Goal: Task Accomplishment & Management: Use online tool/utility

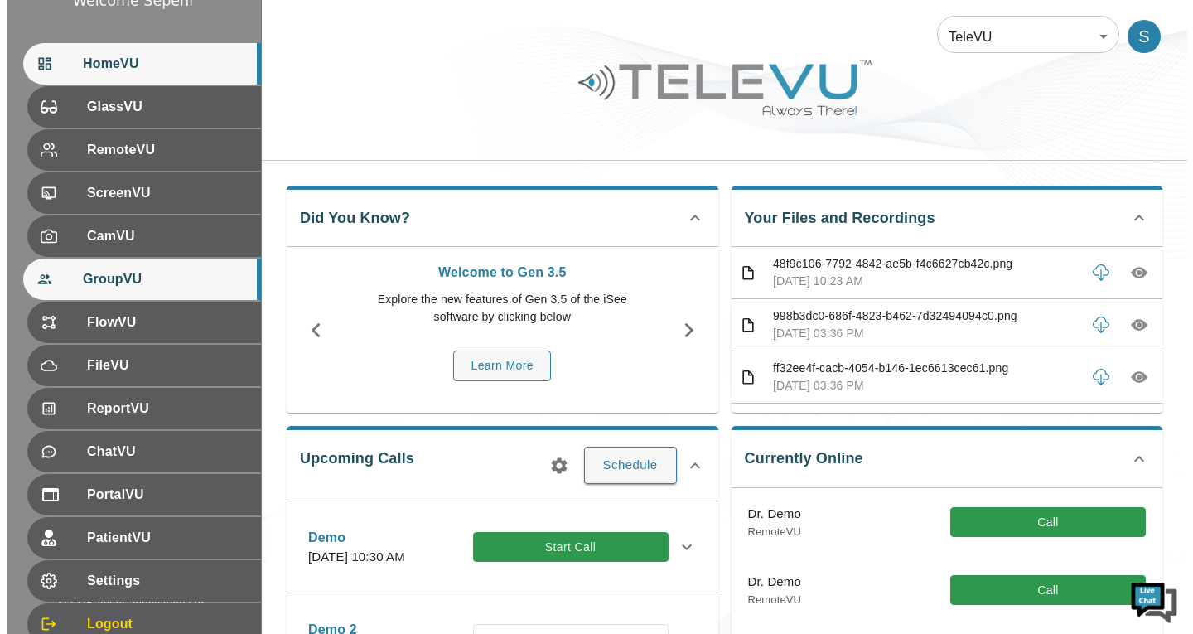
scroll to position [271, 0]
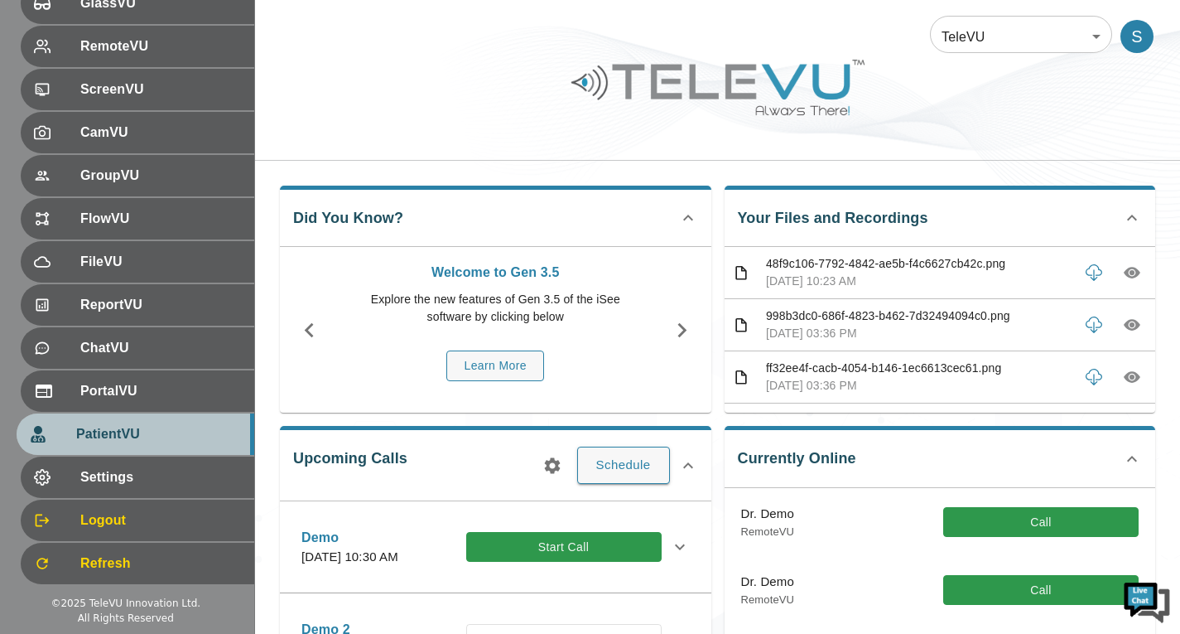
click at [159, 421] on div "PatientVU" at bounding box center [136, 433] width 238 height 41
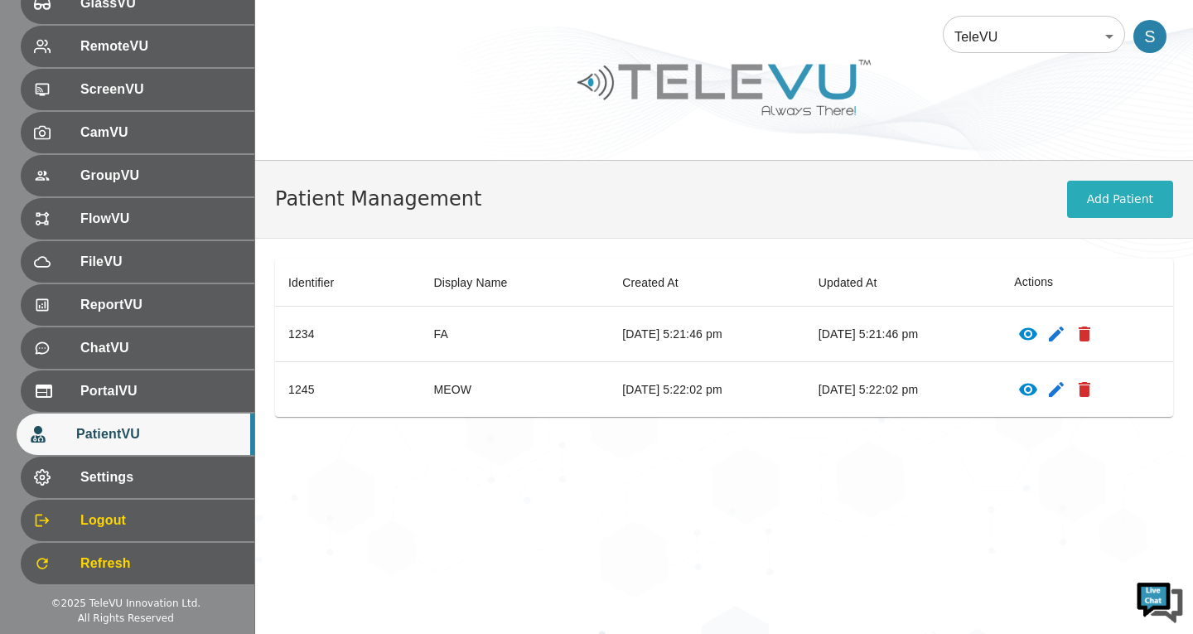
click at [1037, 338] on icon "patients table" at bounding box center [1028, 333] width 18 height 12
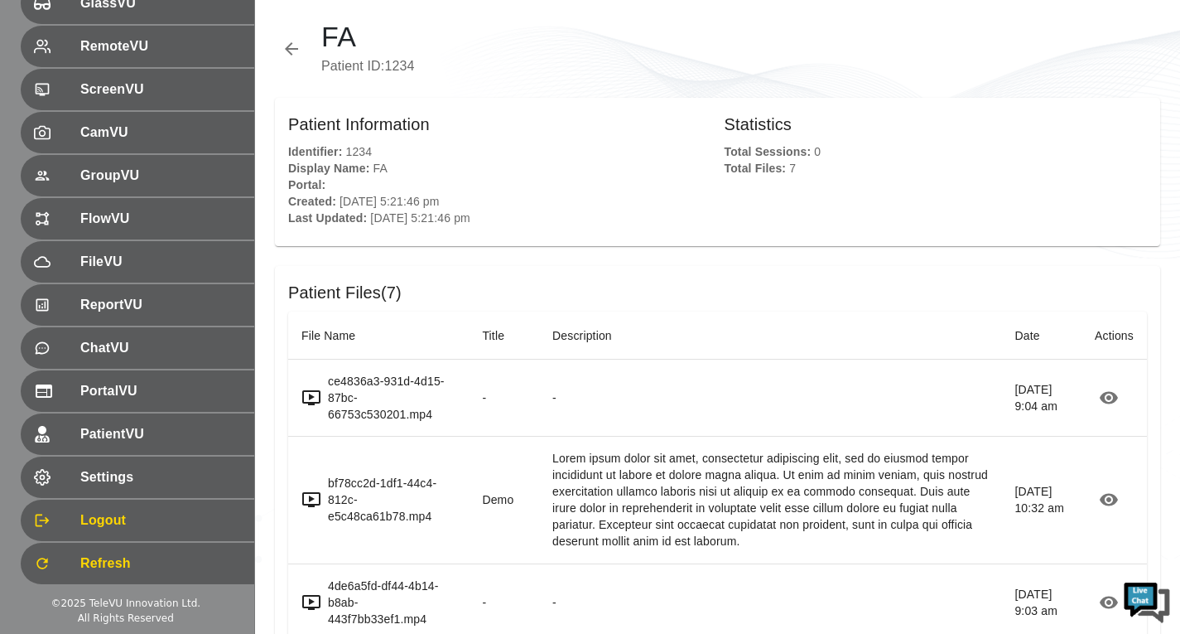
click at [292, 53] on icon "button" at bounding box center [292, 49] width 20 height 20
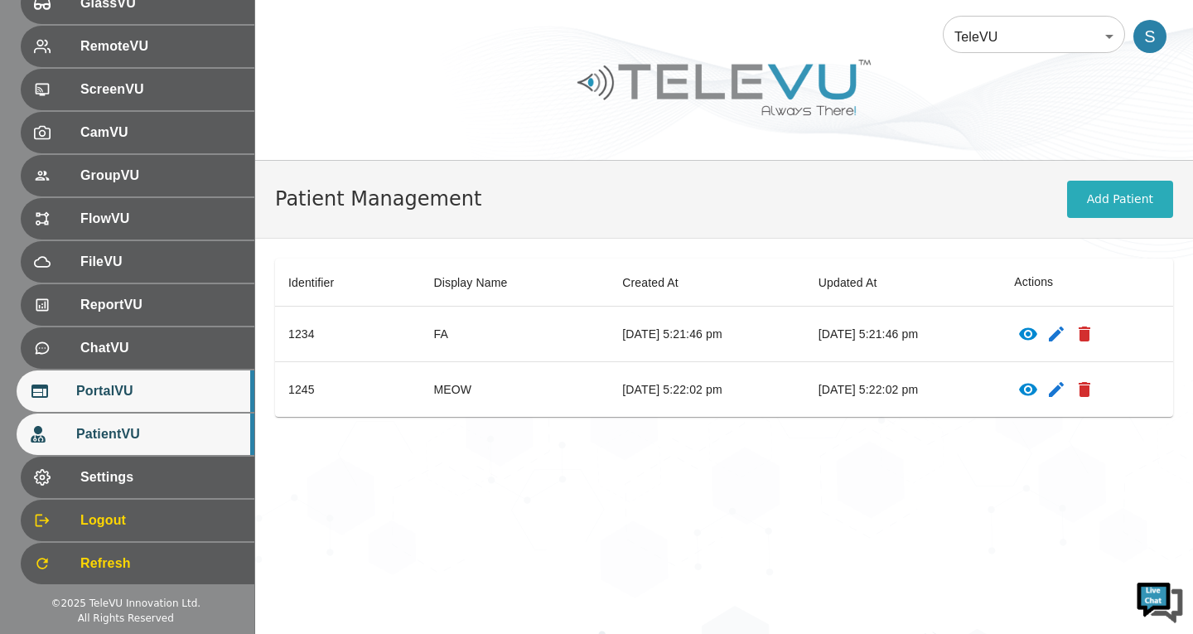
click at [194, 397] on span "PortalVU" at bounding box center [158, 391] width 165 height 20
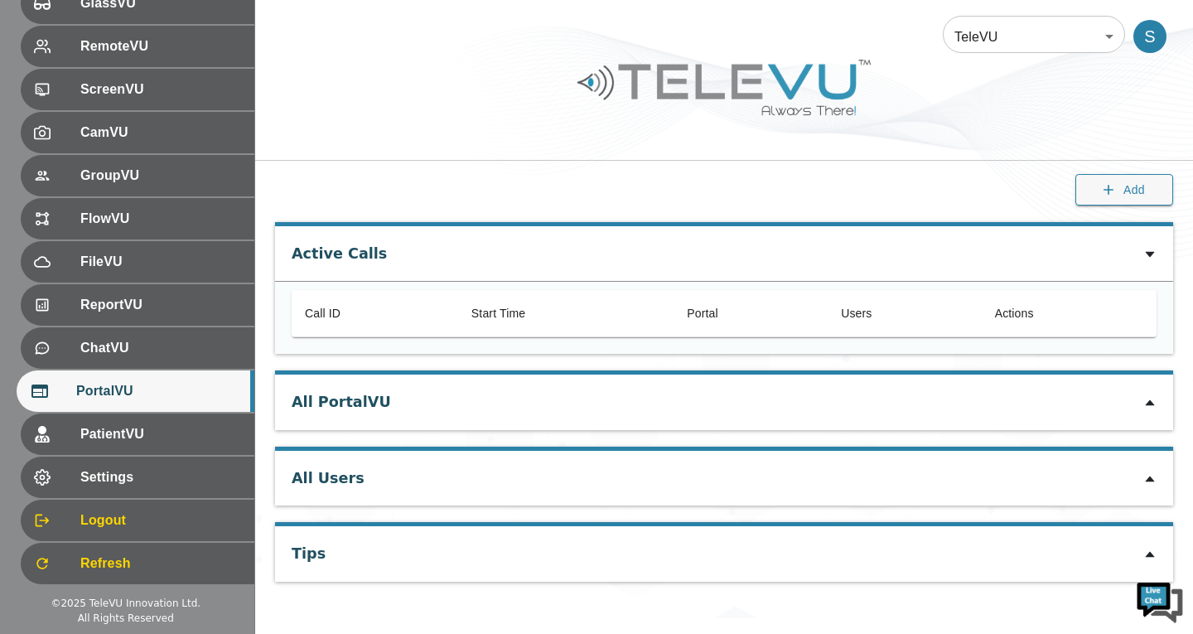
click at [1151, 398] on icon at bounding box center [1149, 402] width 13 height 13
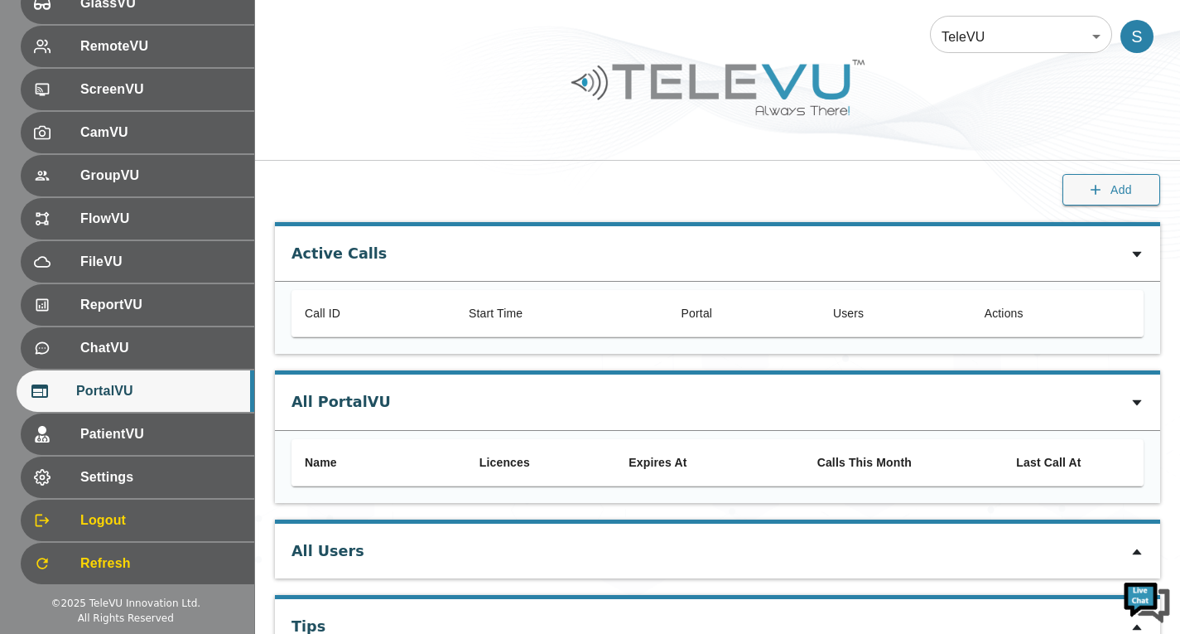
scroll to position [56, 0]
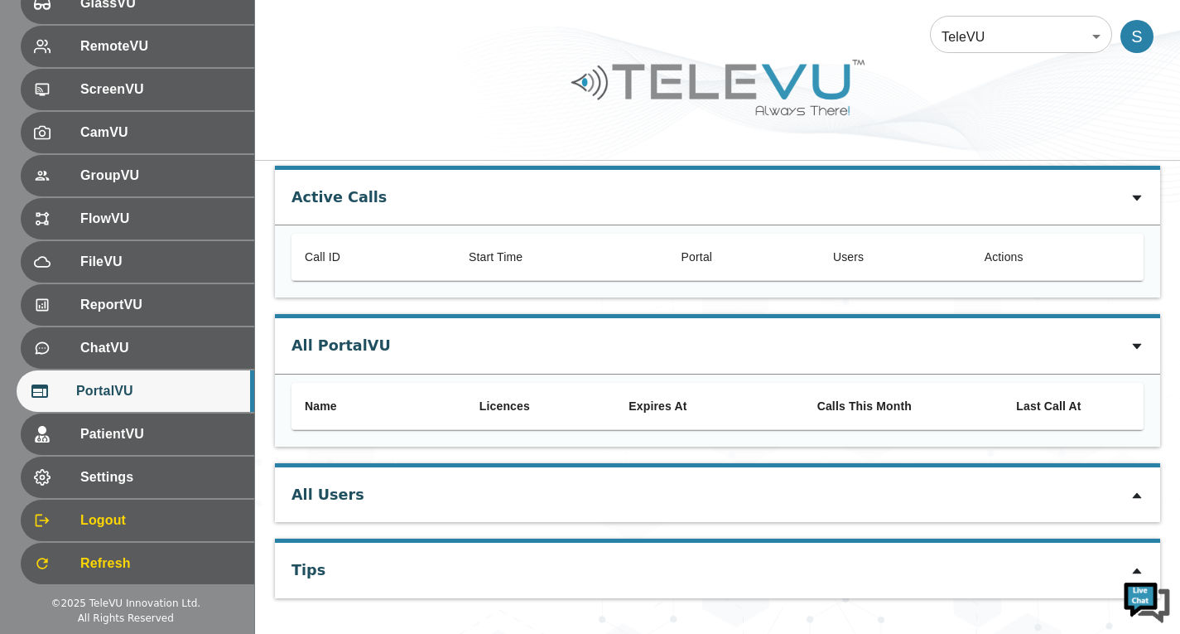
click at [1134, 344] on icon at bounding box center [1136, 346] width 13 height 13
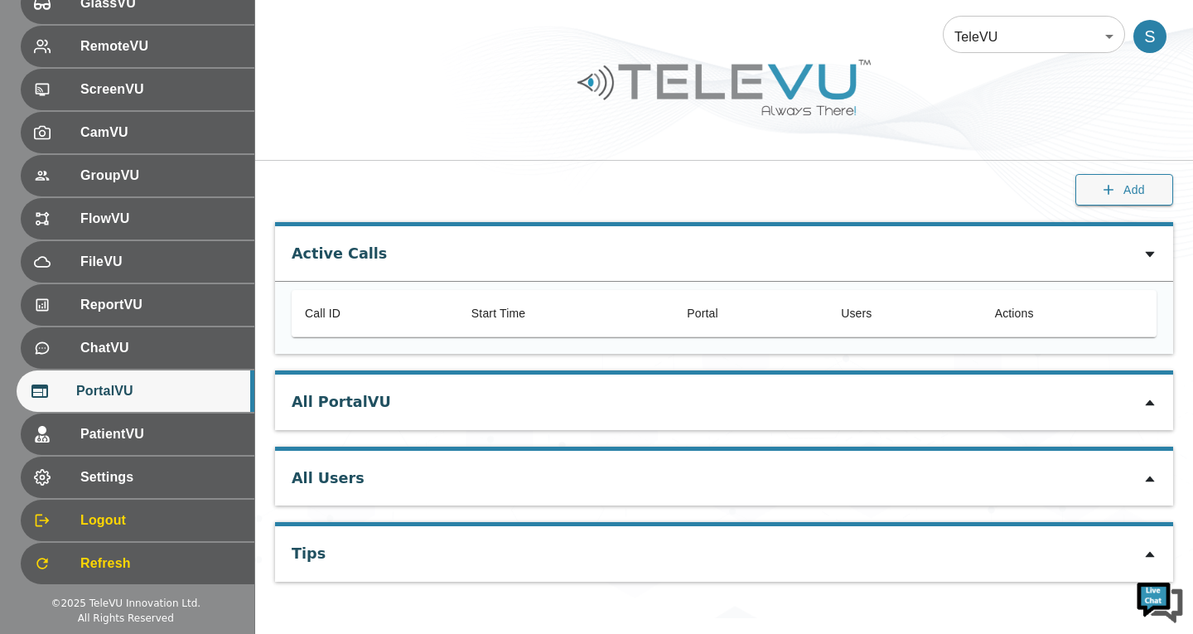
click at [1149, 404] on icon at bounding box center [1148, 403] width 9 height 6
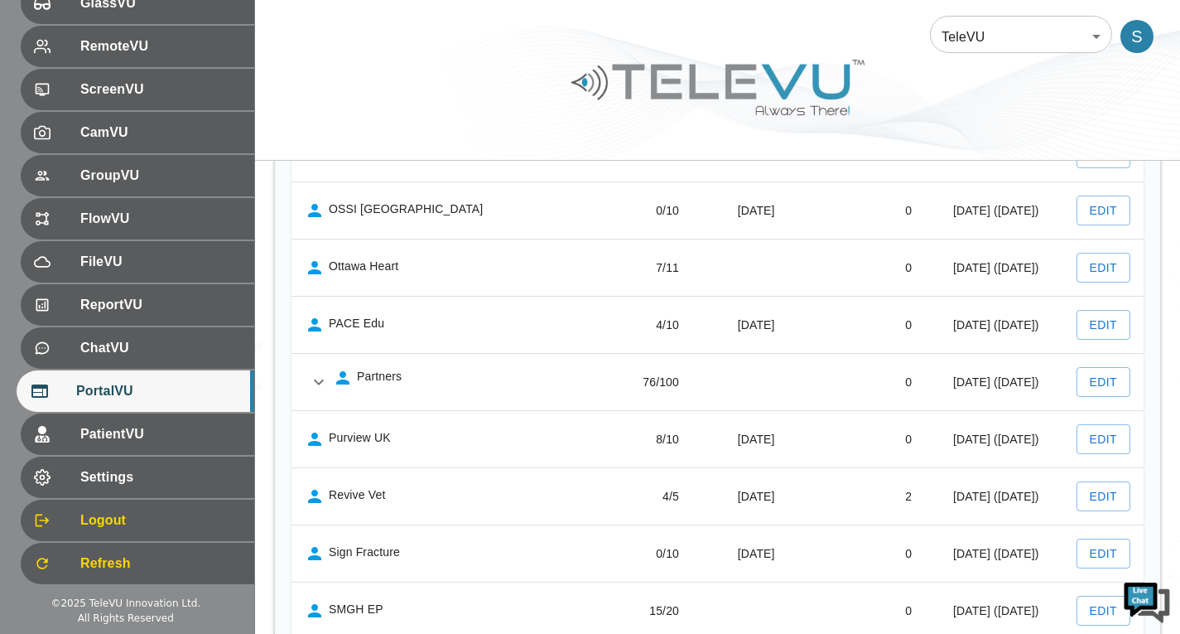
scroll to position [1795, 0]
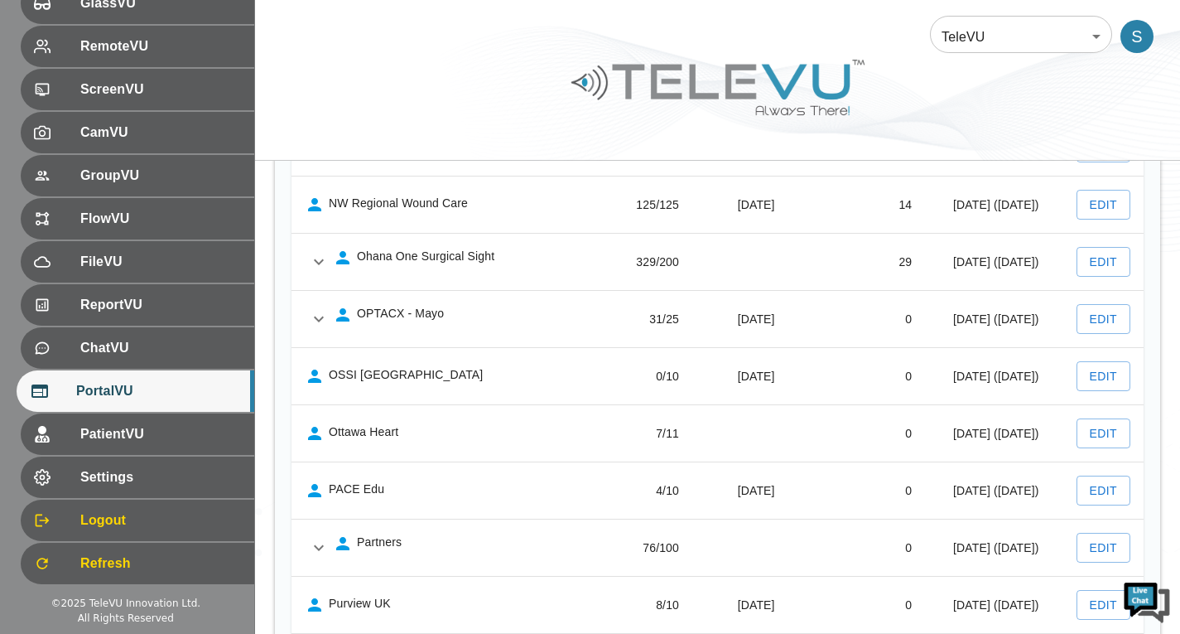
click at [326, 272] on icon "expand row" at bounding box center [319, 262] width 20 height 20
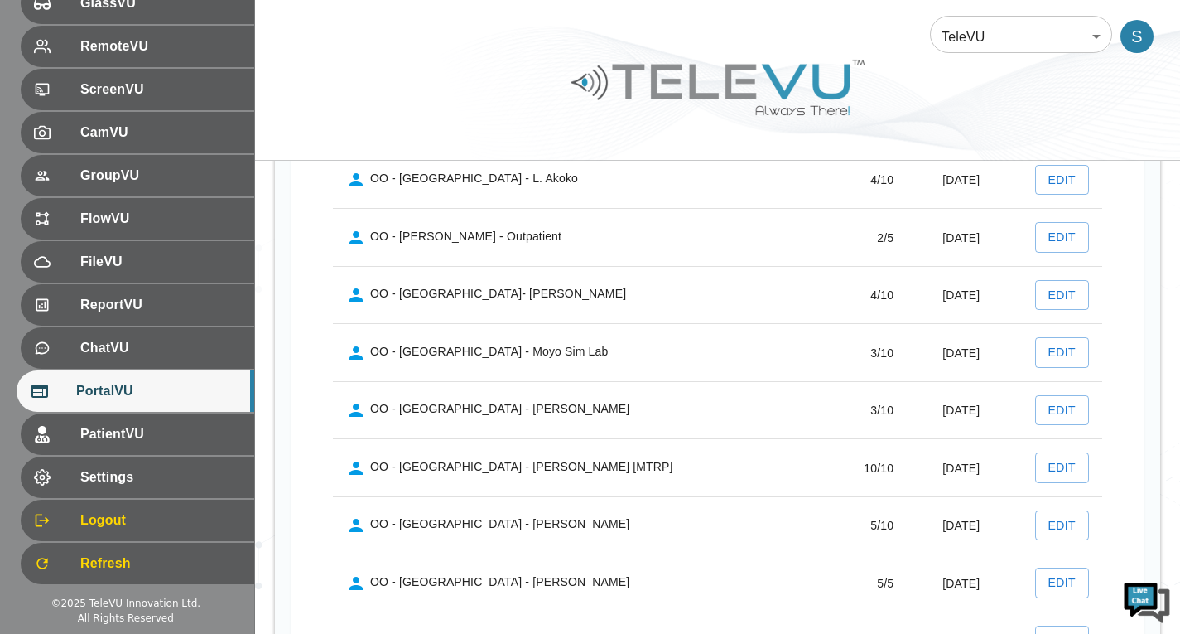
scroll to position [3866, 0]
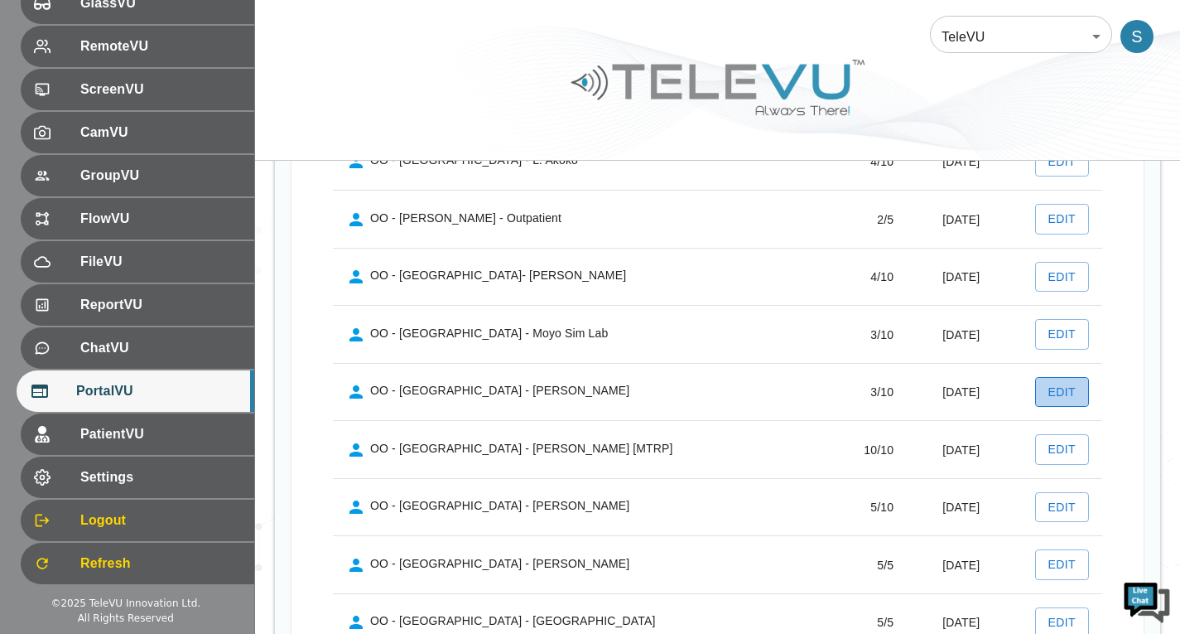
click at [1069, 407] on button "Edit" at bounding box center [1062, 392] width 55 height 31
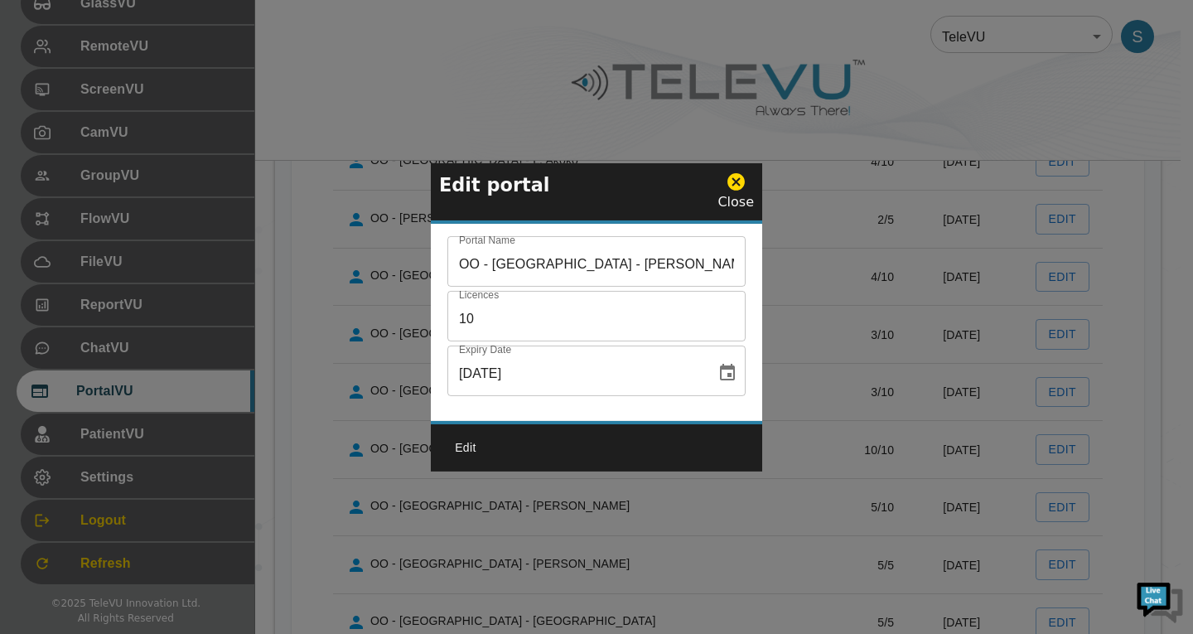
click at [731, 181] on icon at bounding box center [735, 181] width 17 height 17
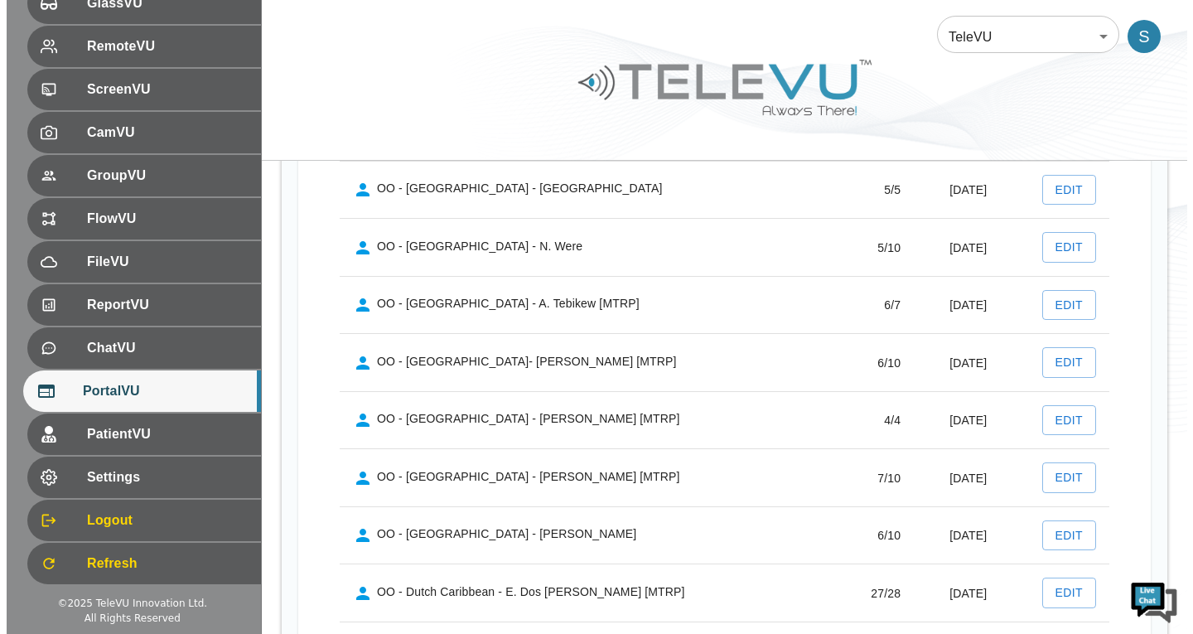
scroll to position [4357, 0]
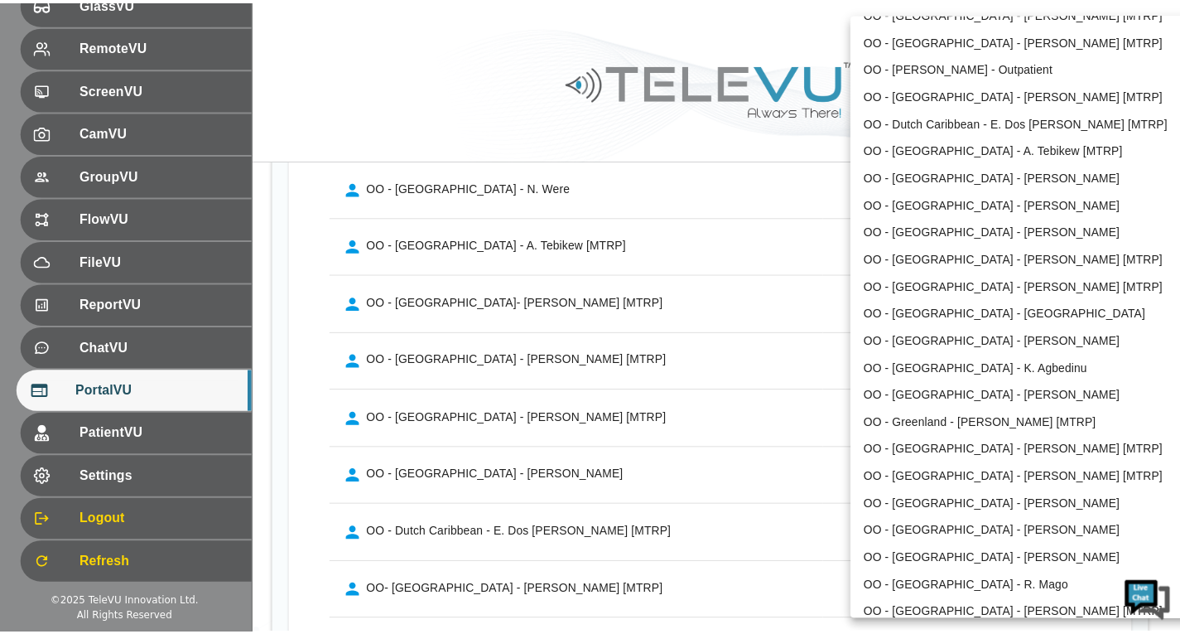
scroll to position [1905, 0]
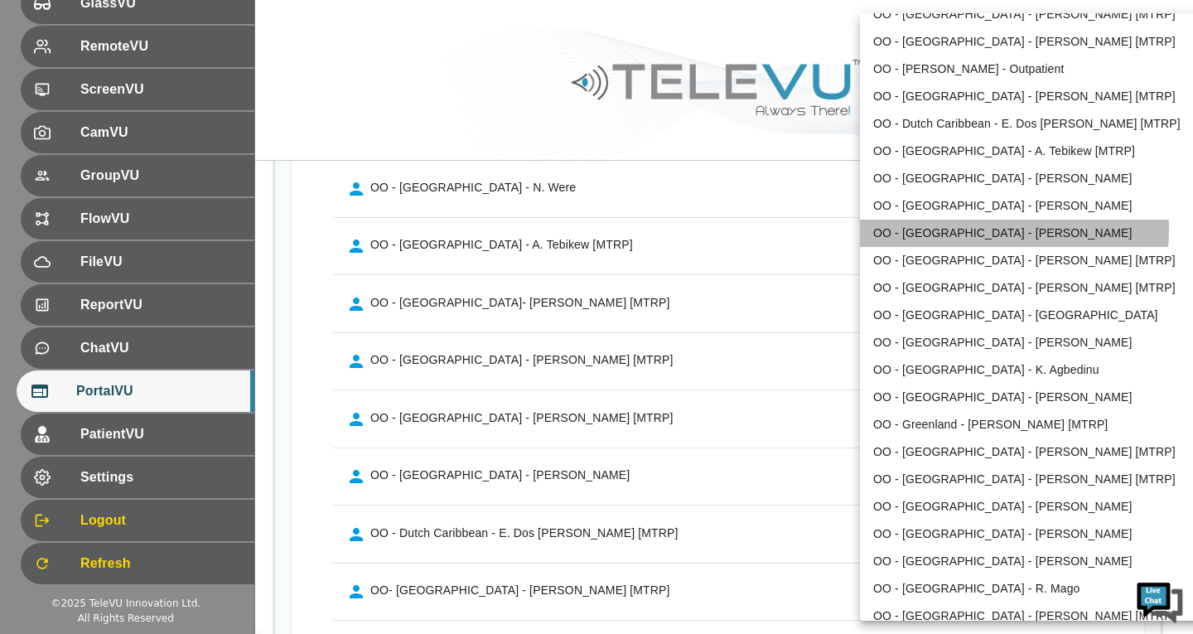
click at [905, 229] on li "OO - [GEOGRAPHIC_DATA] - [PERSON_NAME]" at bounding box center [1032, 232] width 344 height 27
type input "149"
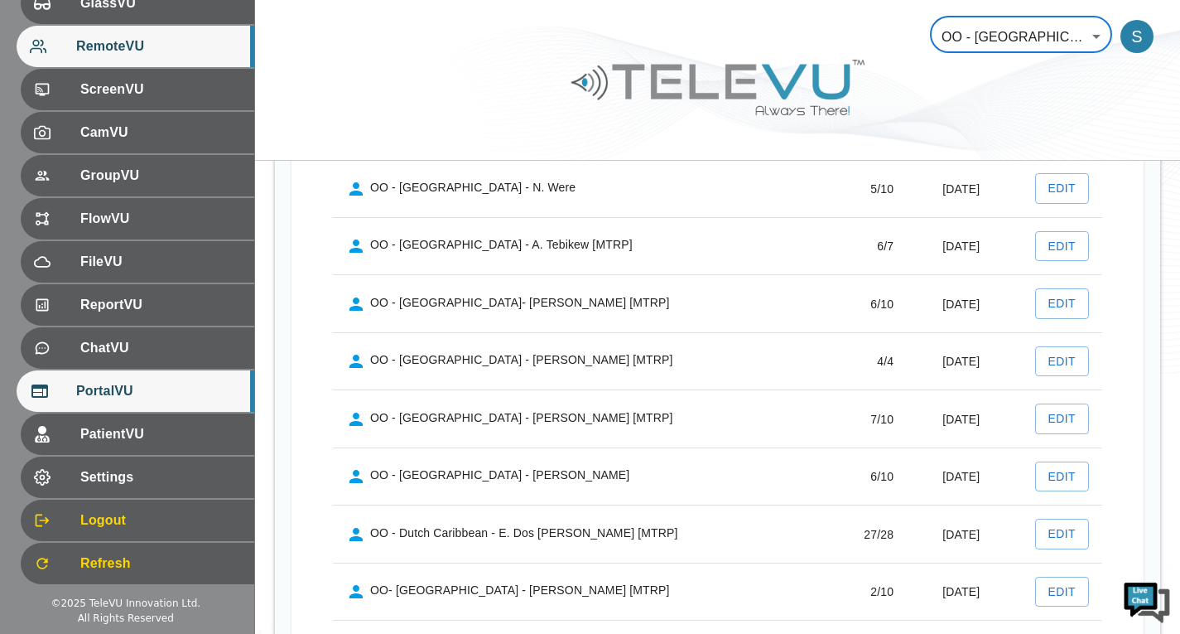
click at [140, 27] on div "RemoteVU" at bounding box center [136, 46] width 238 height 41
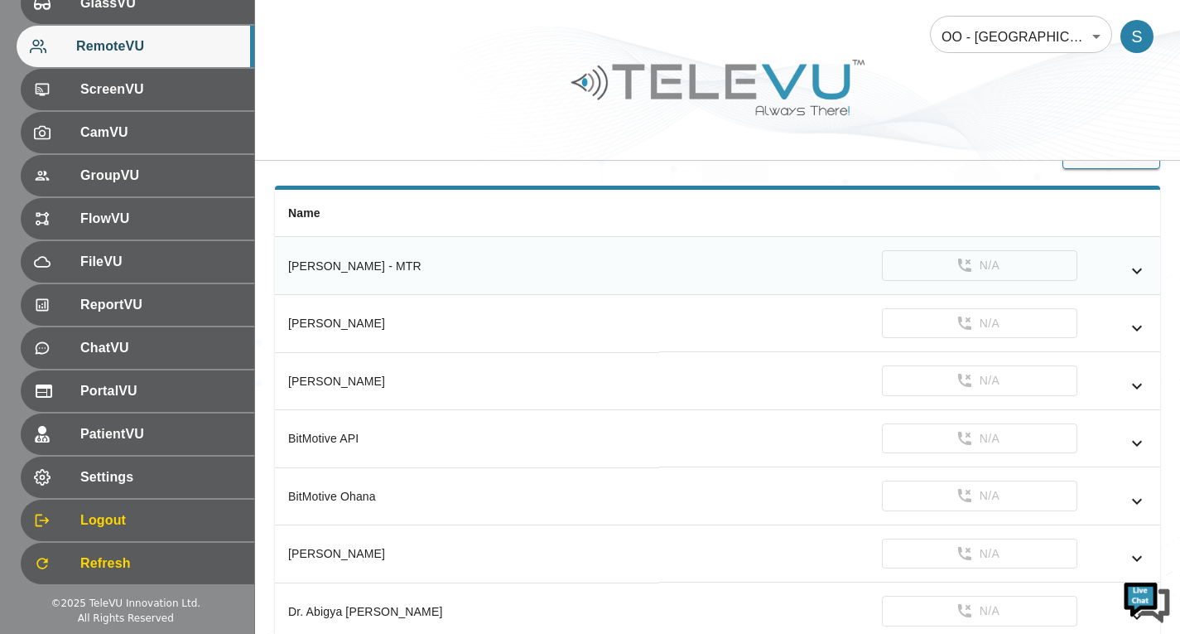
scroll to position [166, 0]
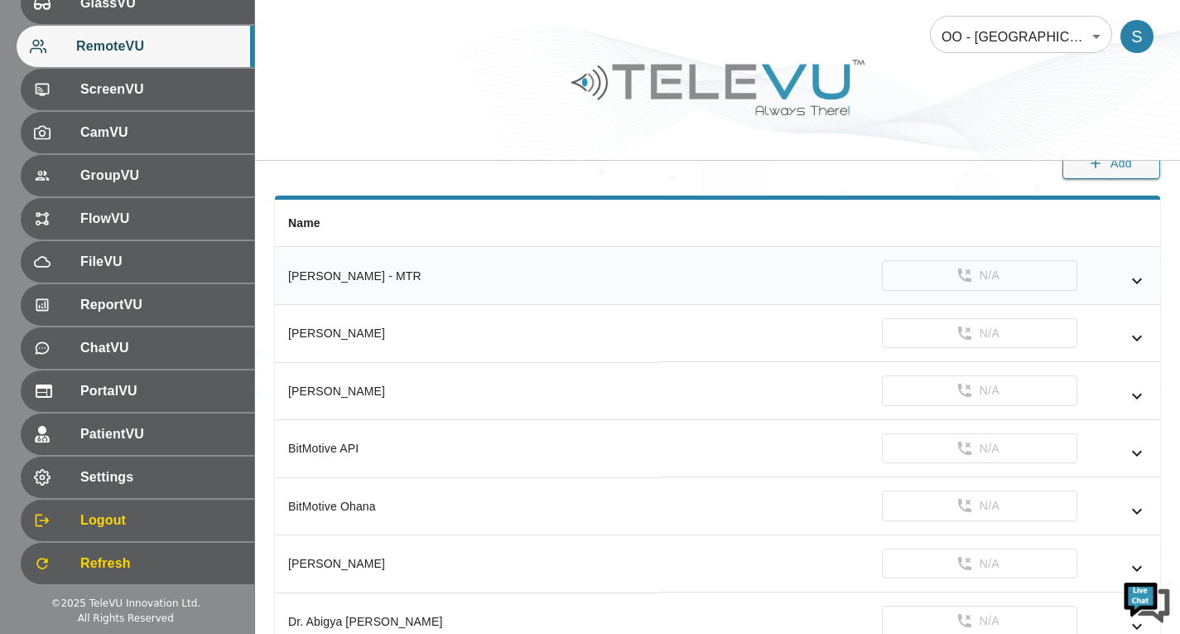
click at [1136, 281] on icon "simple table" at bounding box center [1137, 280] width 10 height 6
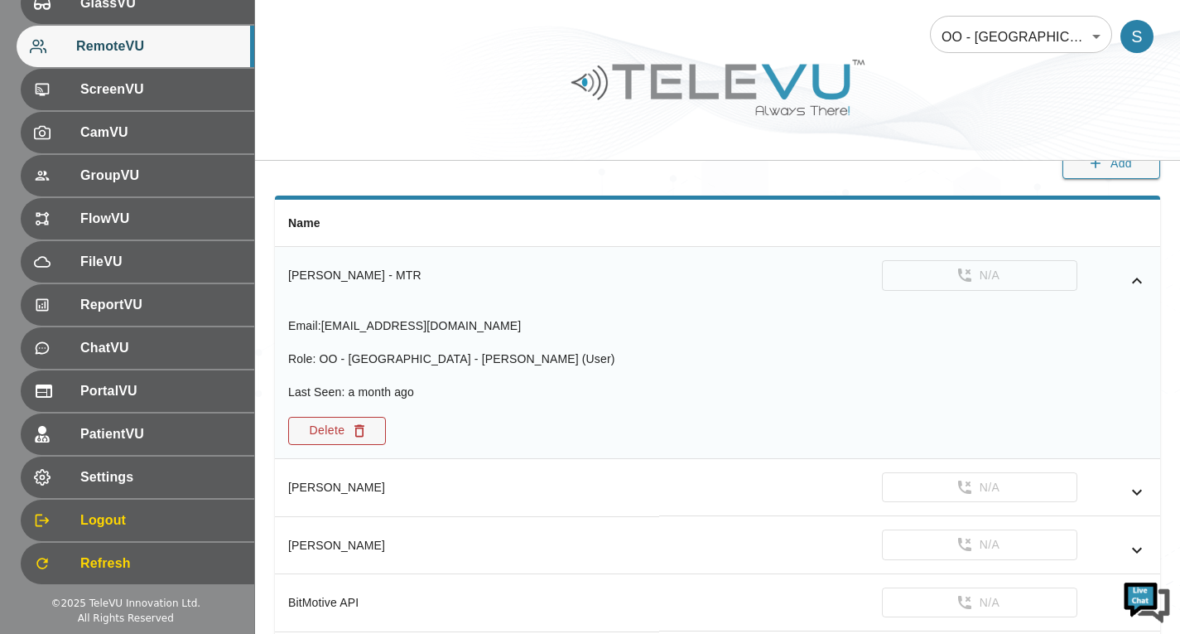
click at [367, 439] on button "Delete" at bounding box center [337, 431] width 98 height 28
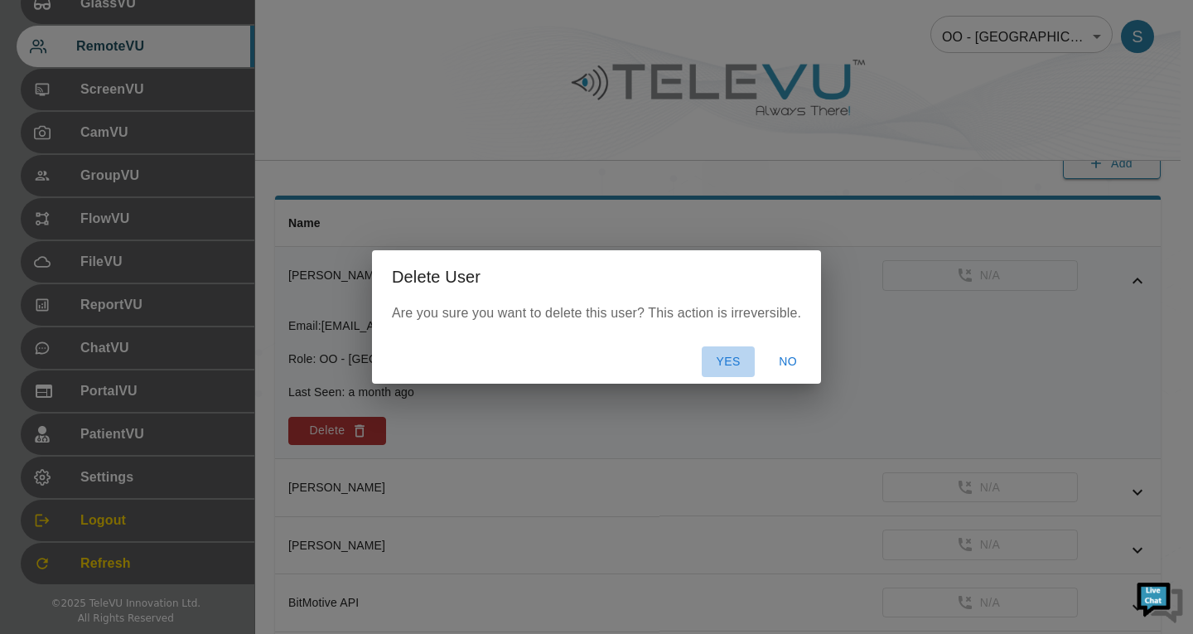
click at [734, 364] on button "Yes" at bounding box center [727, 361] width 53 height 31
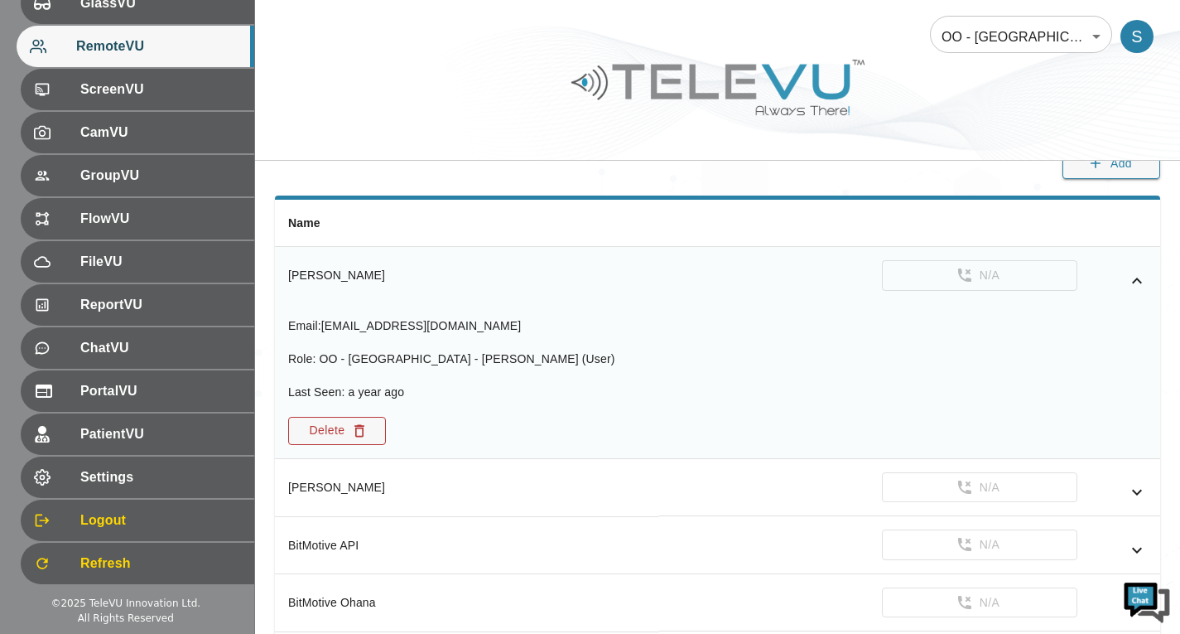
click at [344, 434] on button "Delete" at bounding box center [337, 431] width 98 height 28
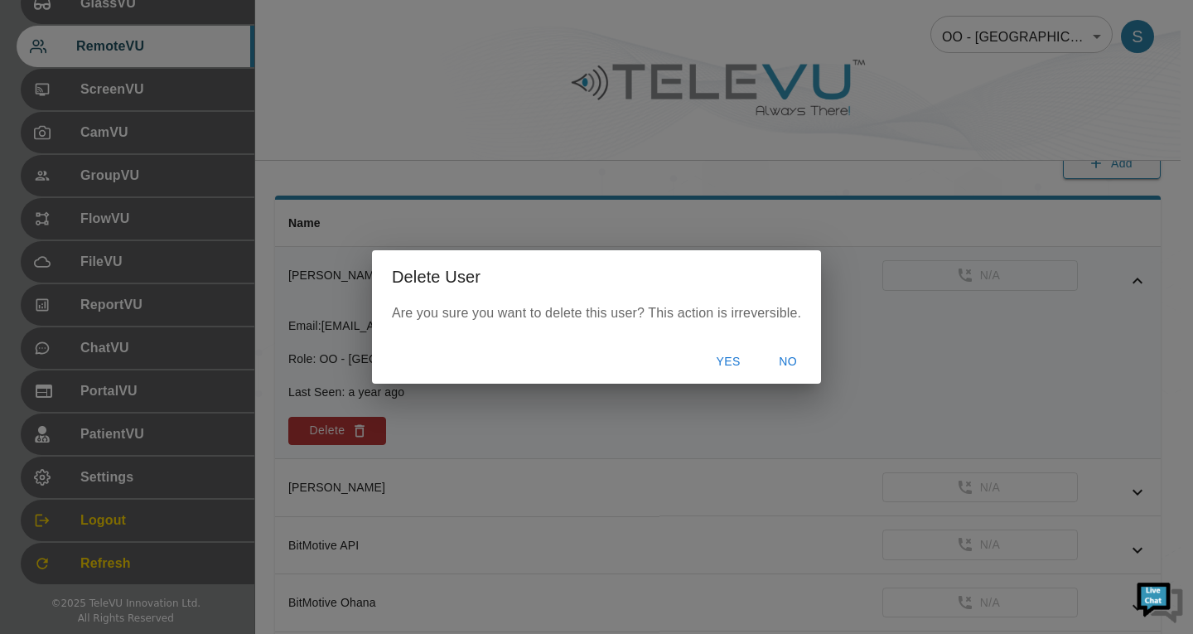
click at [734, 366] on button "Yes" at bounding box center [727, 361] width 53 height 31
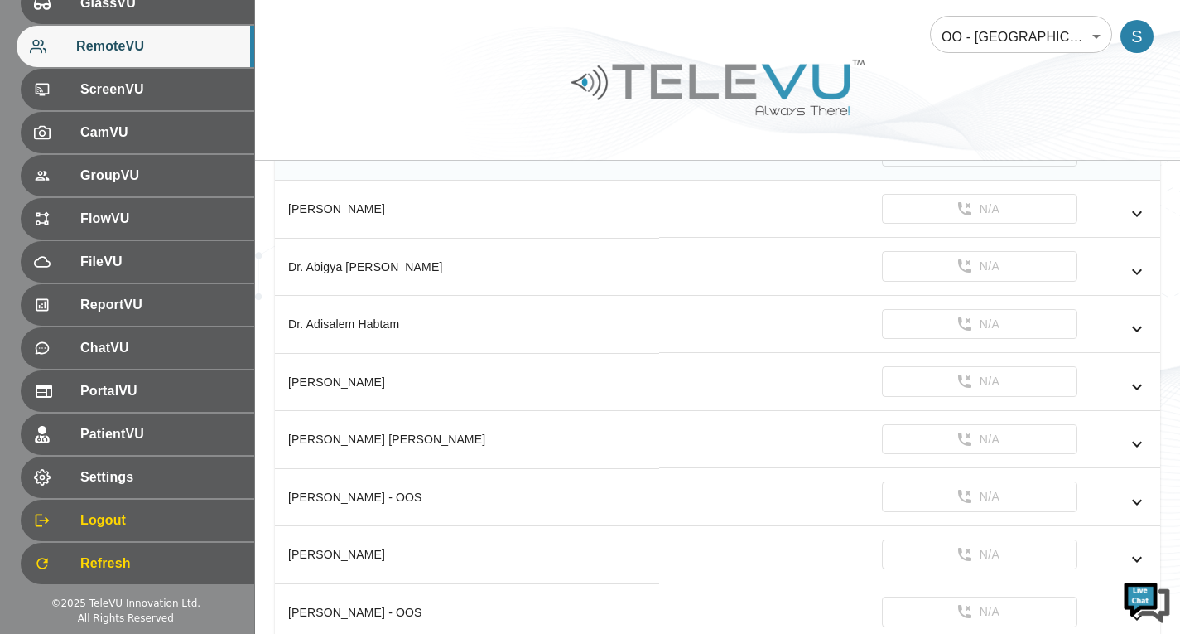
scroll to position [580, 0]
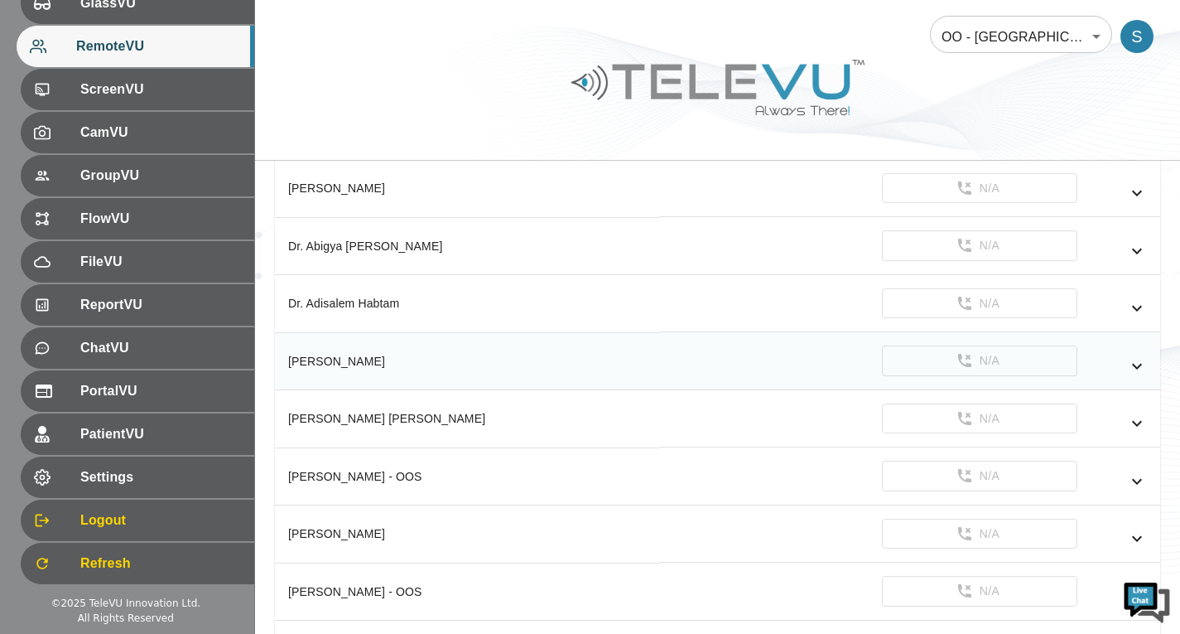
click at [1130, 360] on icon "simple table" at bounding box center [1137, 366] width 20 height 20
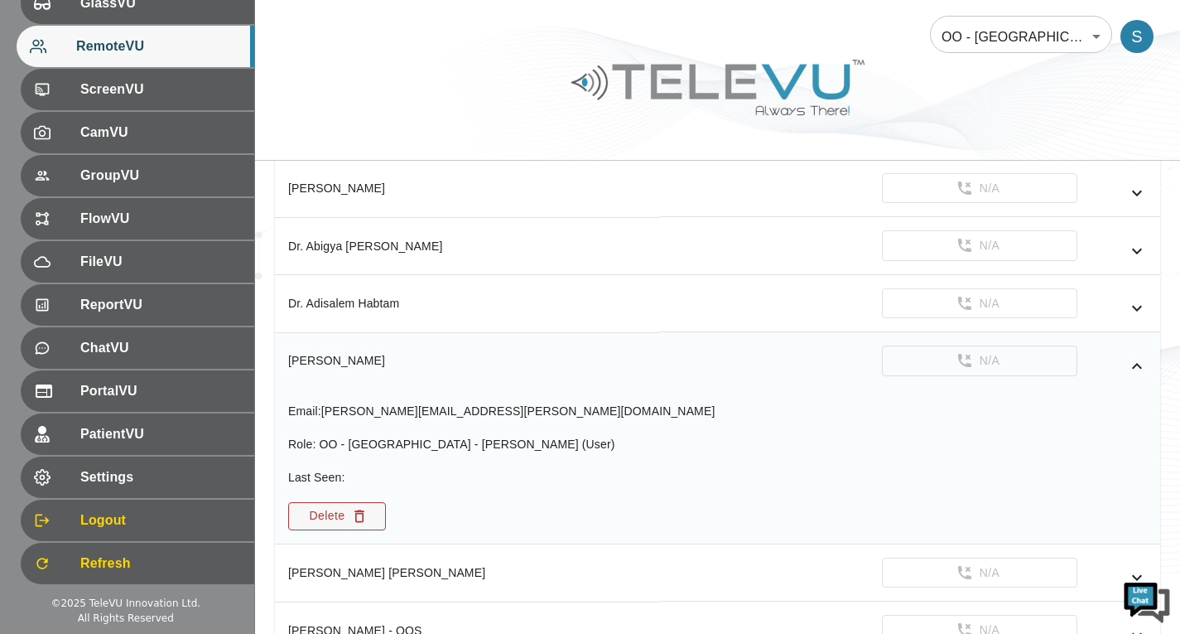
click at [377, 520] on button "Delete" at bounding box center [337, 516] width 98 height 28
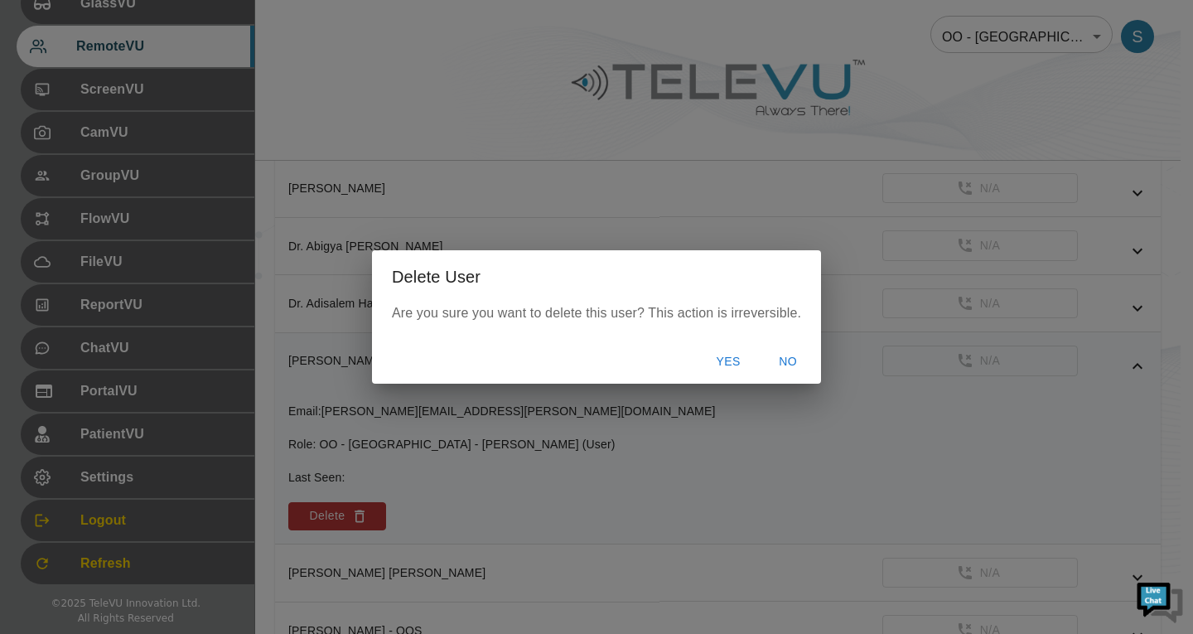
click at [717, 358] on button "Yes" at bounding box center [727, 361] width 53 height 31
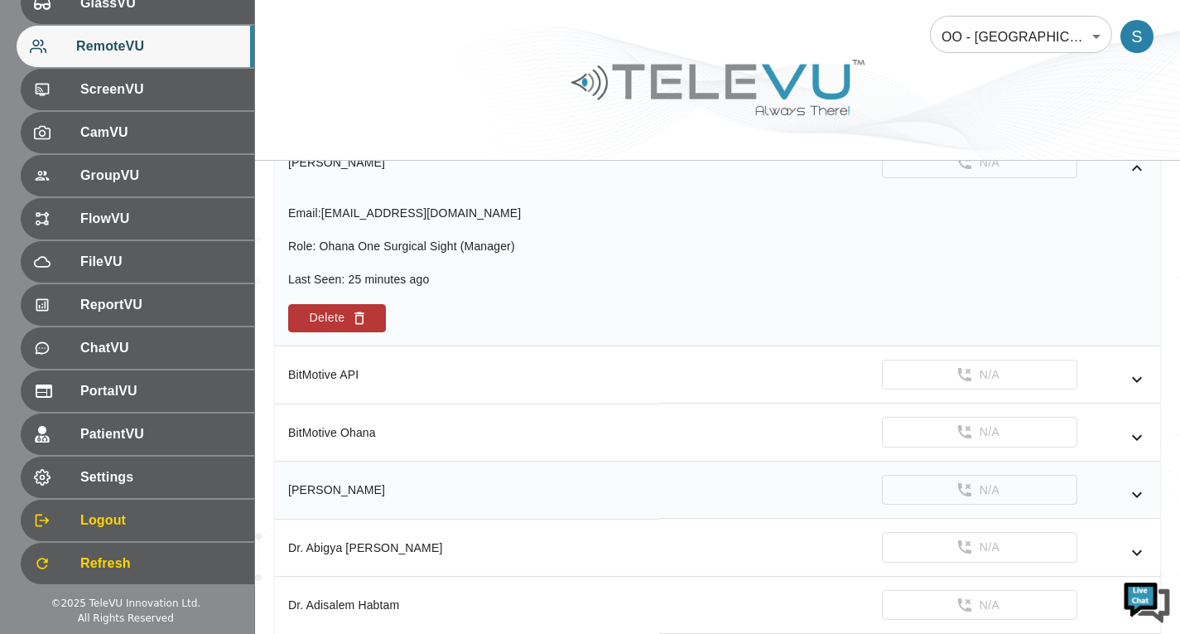
scroll to position [198, 0]
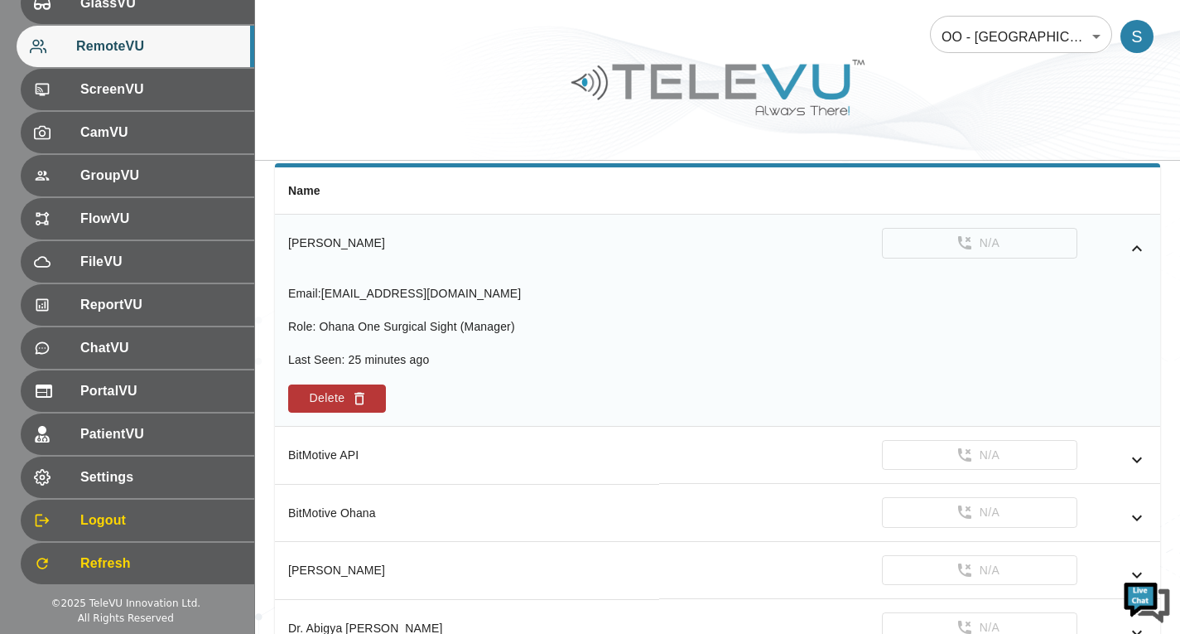
click at [1144, 248] on icon "simple table" at bounding box center [1137, 249] width 20 height 20
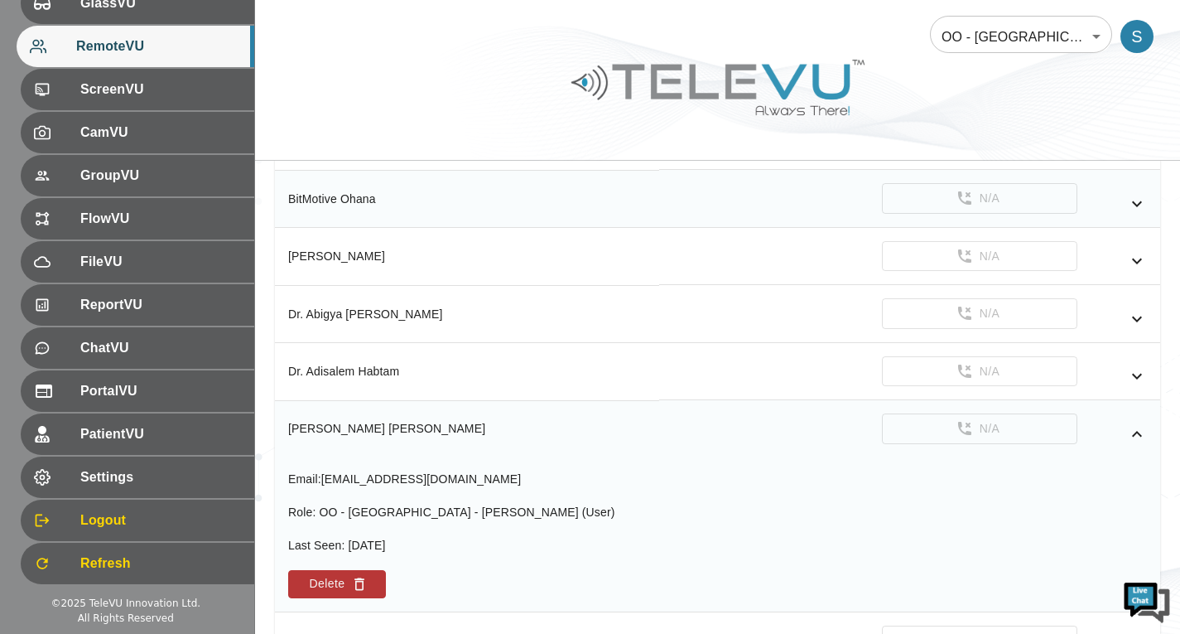
scroll to position [364, 0]
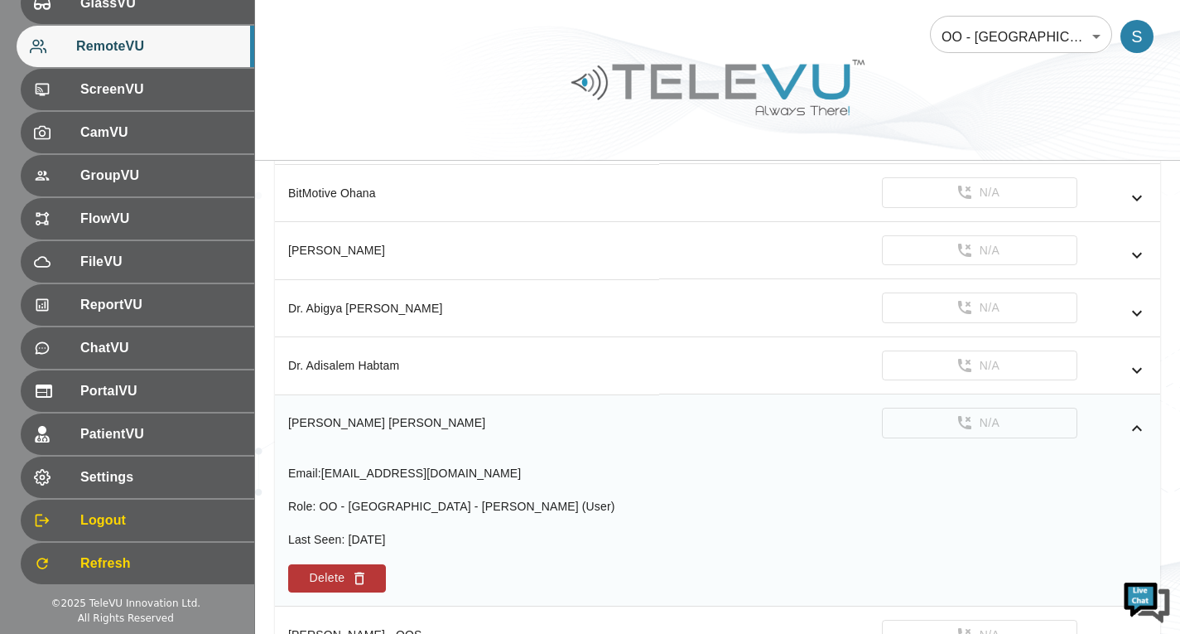
click at [1137, 433] on icon "simple table" at bounding box center [1137, 428] width 20 height 20
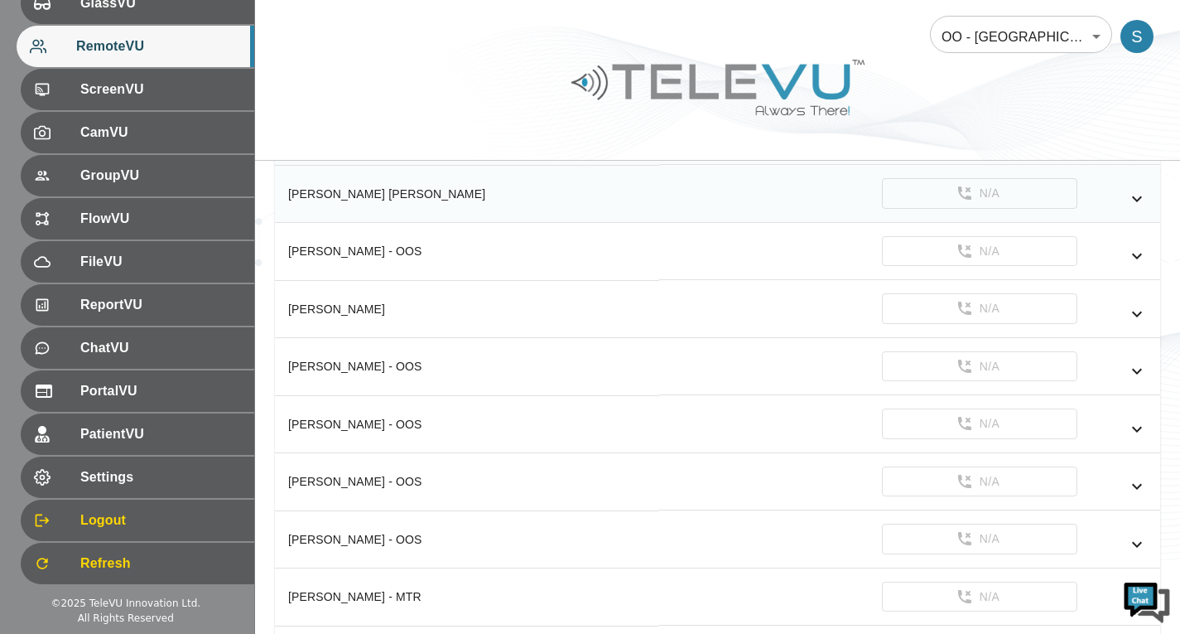
scroll to position [695, 0]
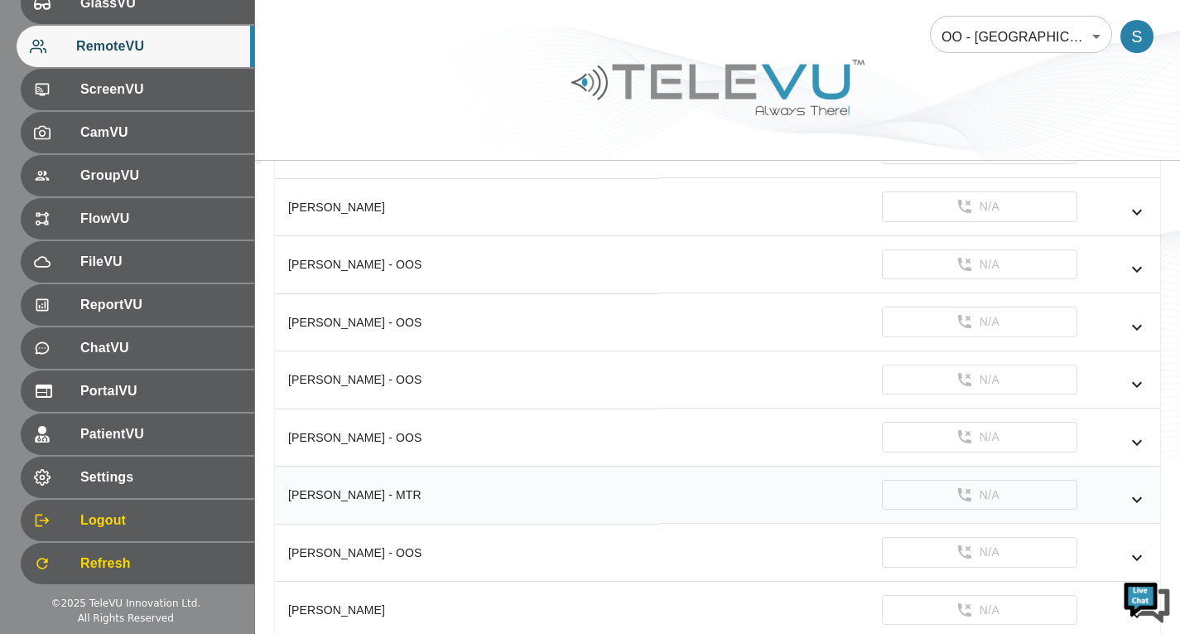
click at [1140, 494] on icon "simple table" at bounding box center [1137, 499] width 20 height 20
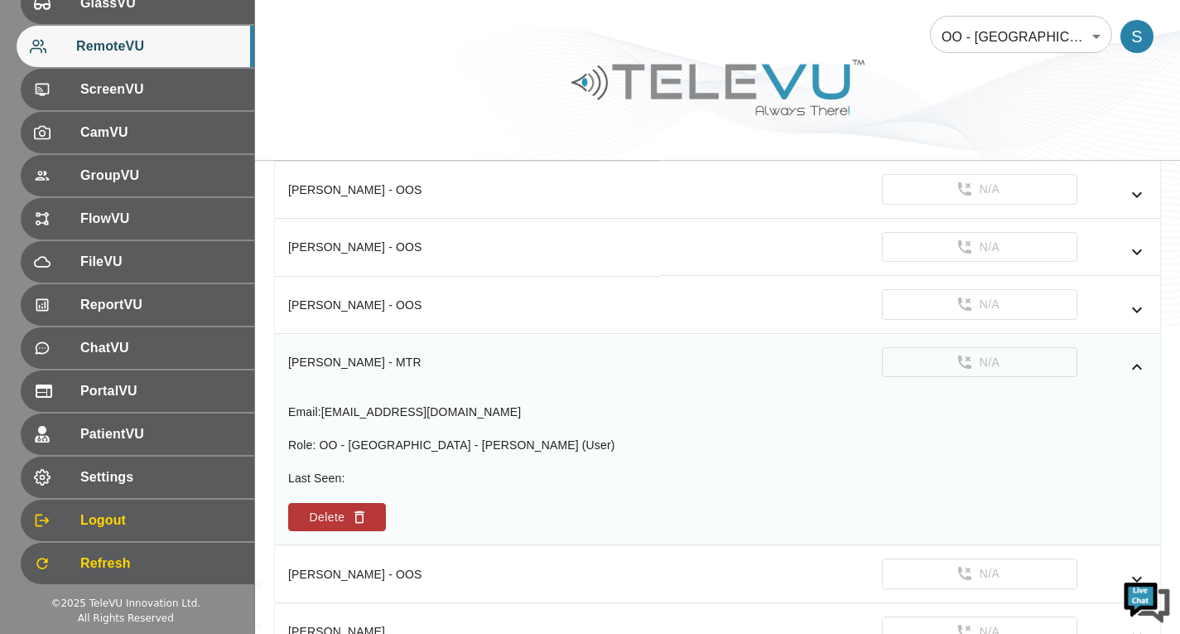
scroll to position [860, 0]
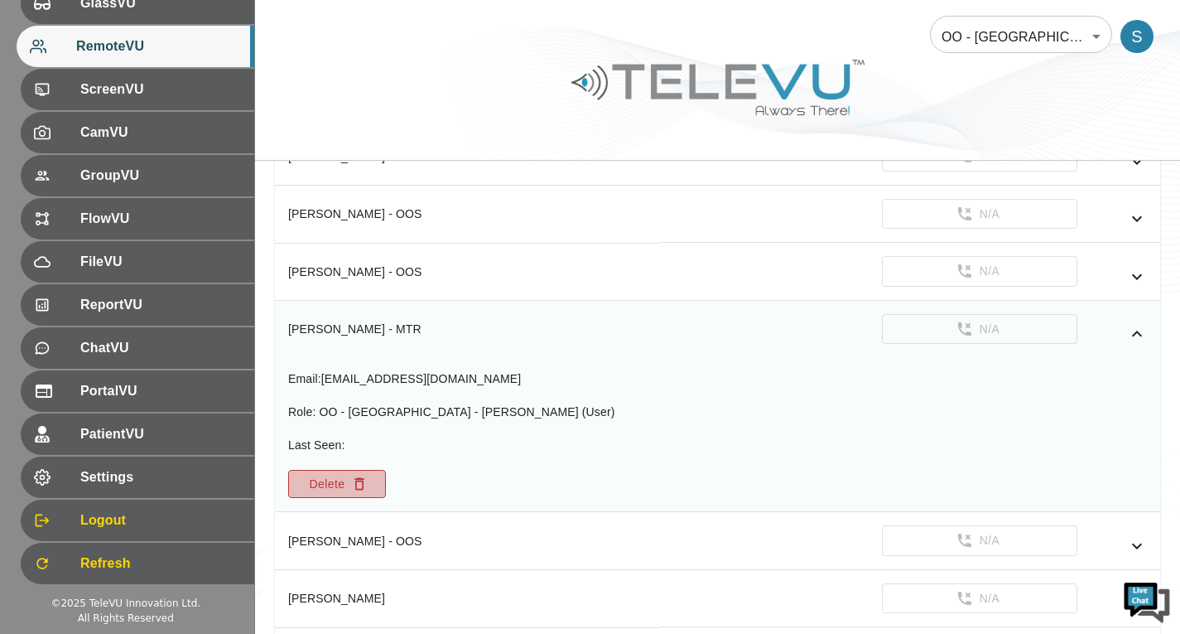
click at [333, 497] on button "Delete" at bounding box center [337, 484] width 98 height 28
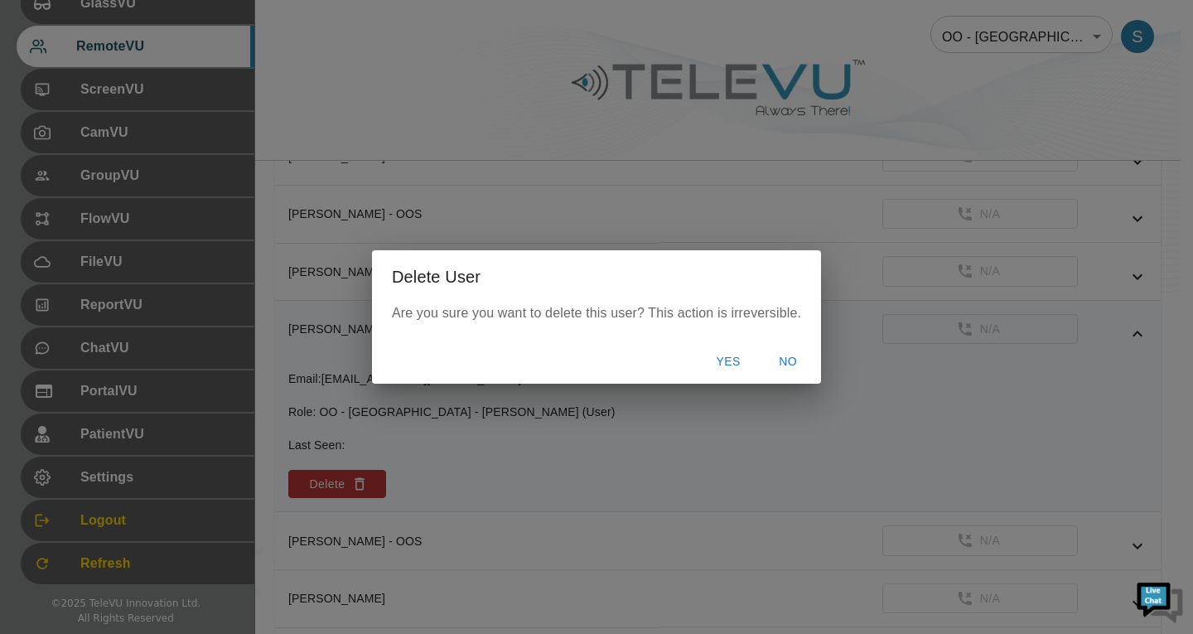
click at [725, 354] on button "Yes" at bounding box center [727, 361] width 53 height 31
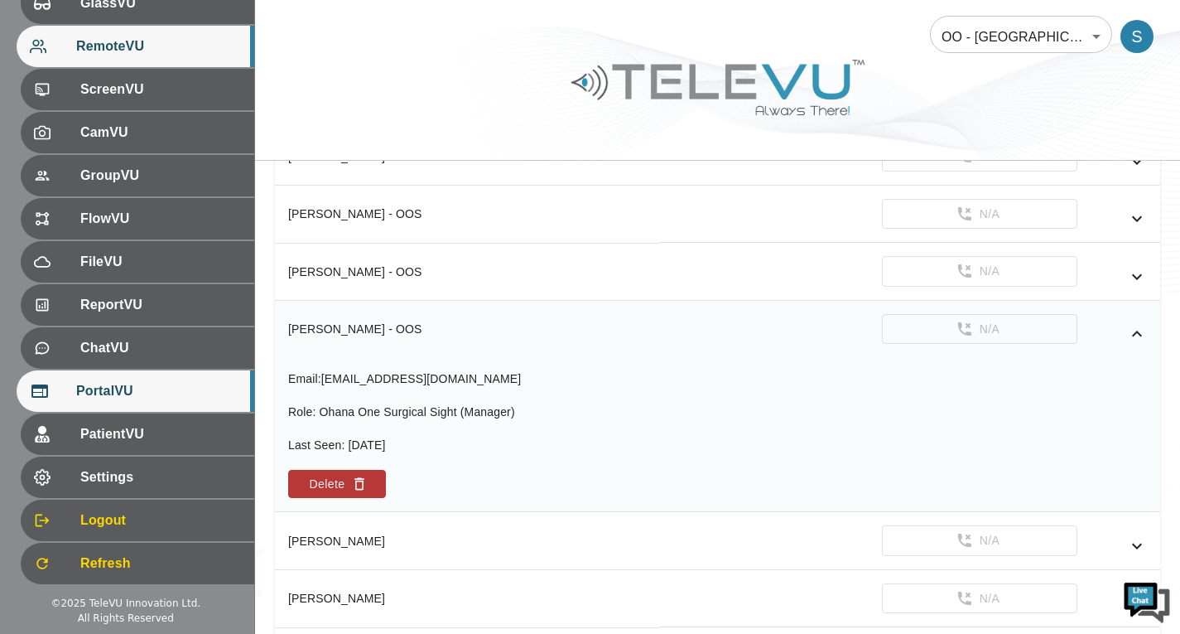
click at [172, 388] on span "PortalVU" at bounding box center [158, 391] width 165 height 20
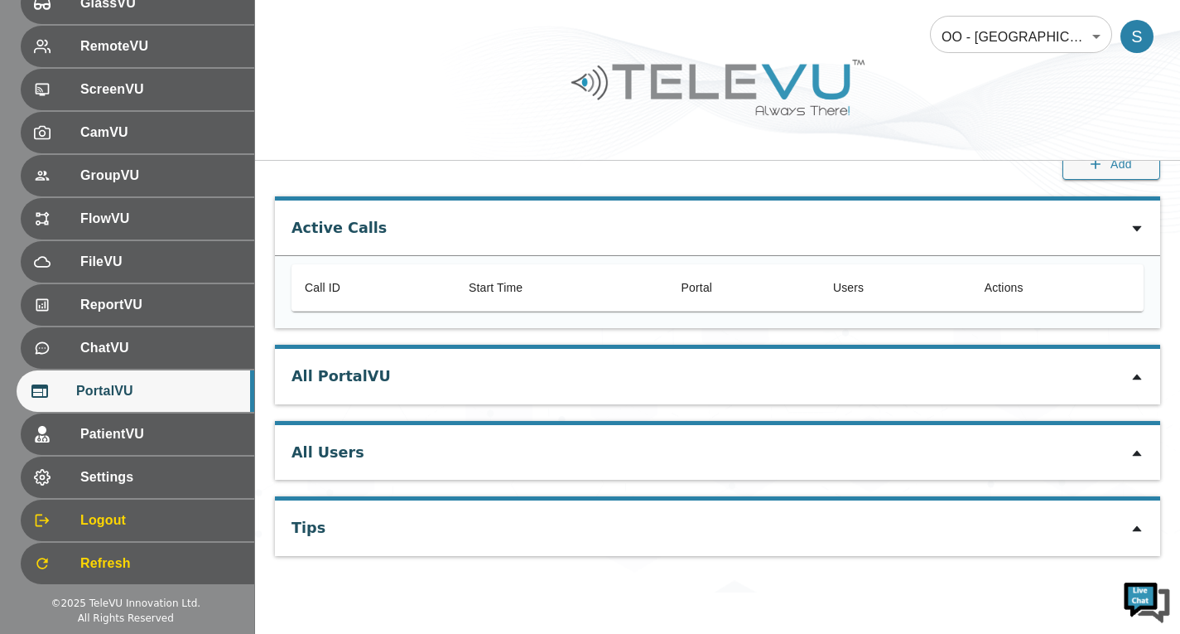
scroll to position [25, 0]
click at [1134, 381] on icon at bounding box center [1136, 378] width 9 height 6
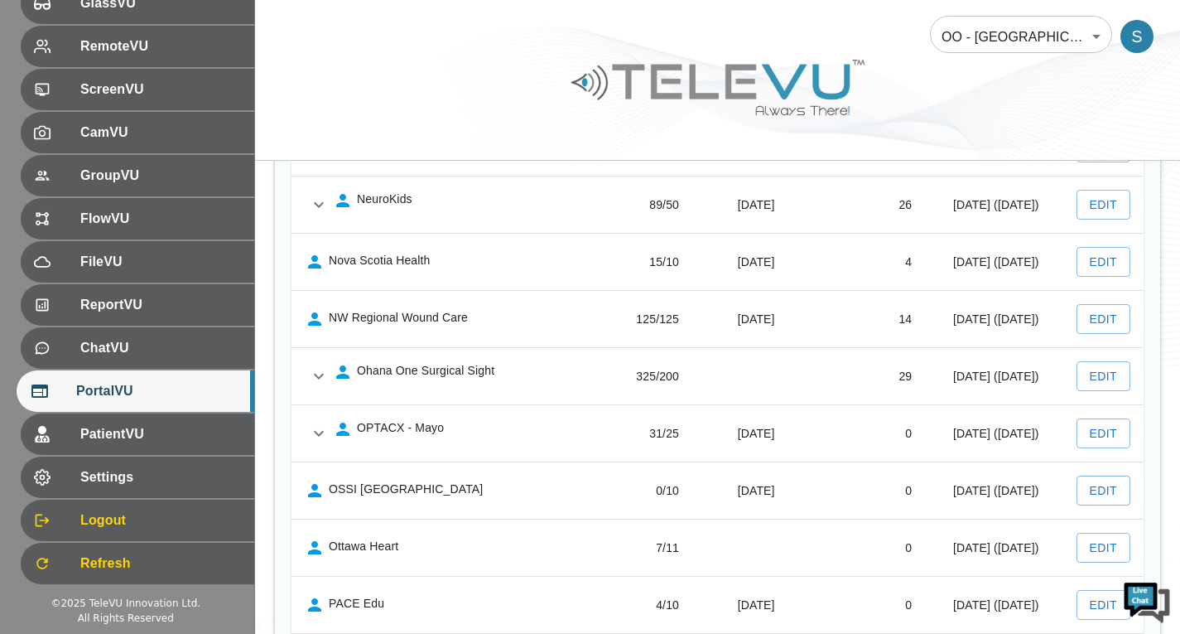
scroll to position [1764, 0]
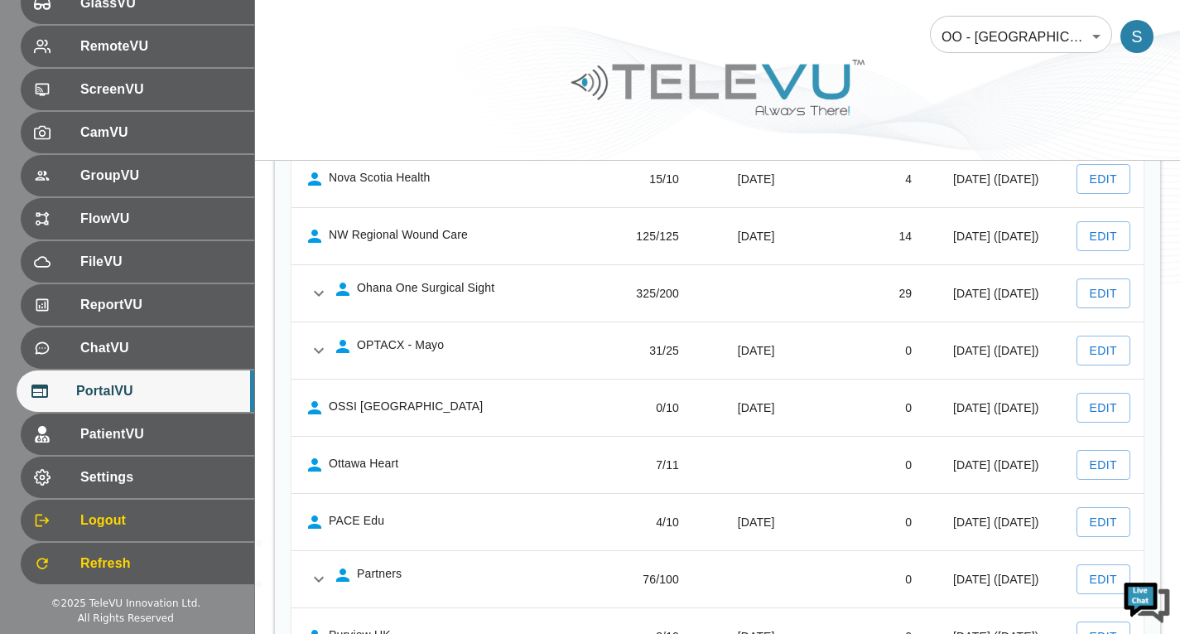
click at [315, 303] on icon "expand row" at bounding box center [319, 293] width 20 height 20
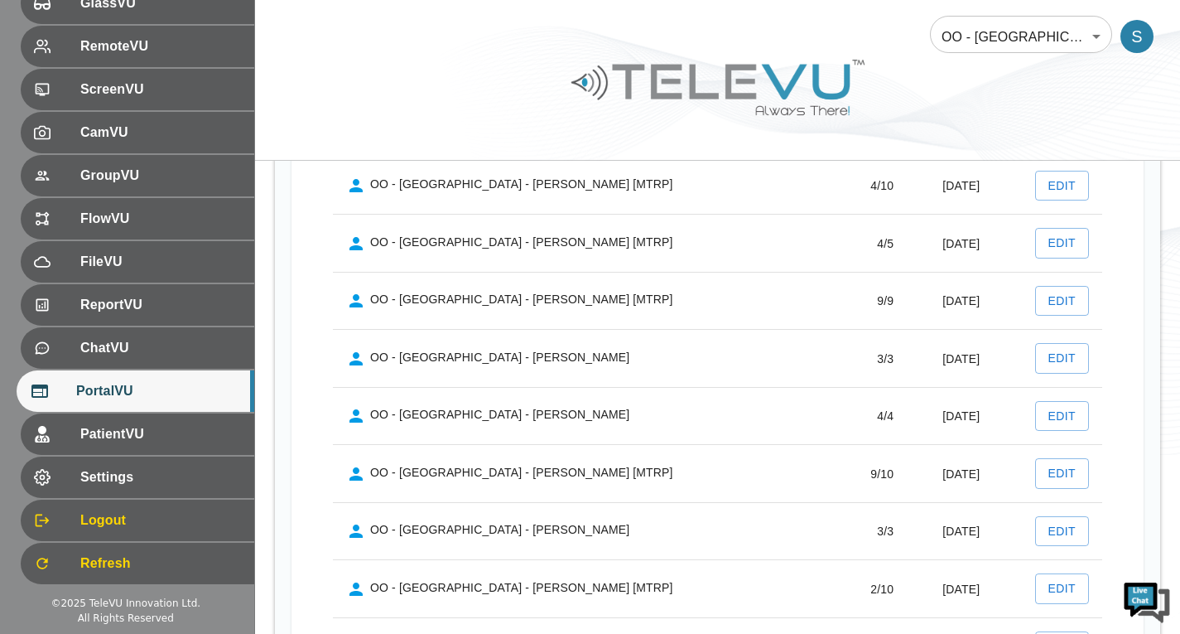
scroll to position [3420, 0]
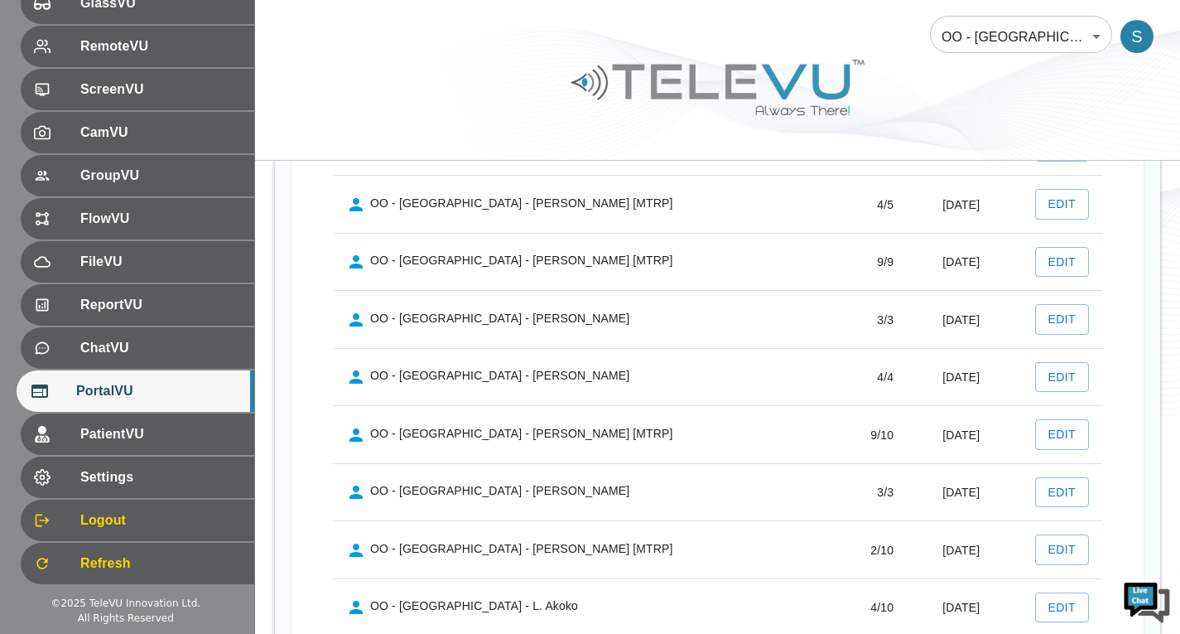
click at [1011, 85] on div at bounding box center [717, 100] width 925 height 94
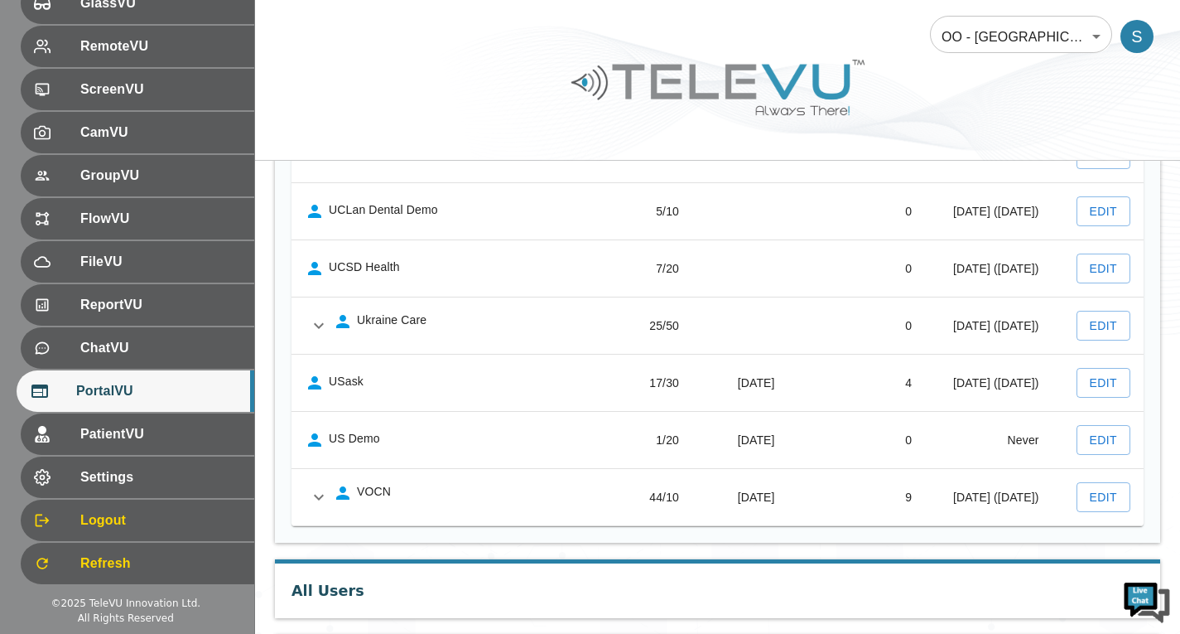
scroll to position [6386, 0]
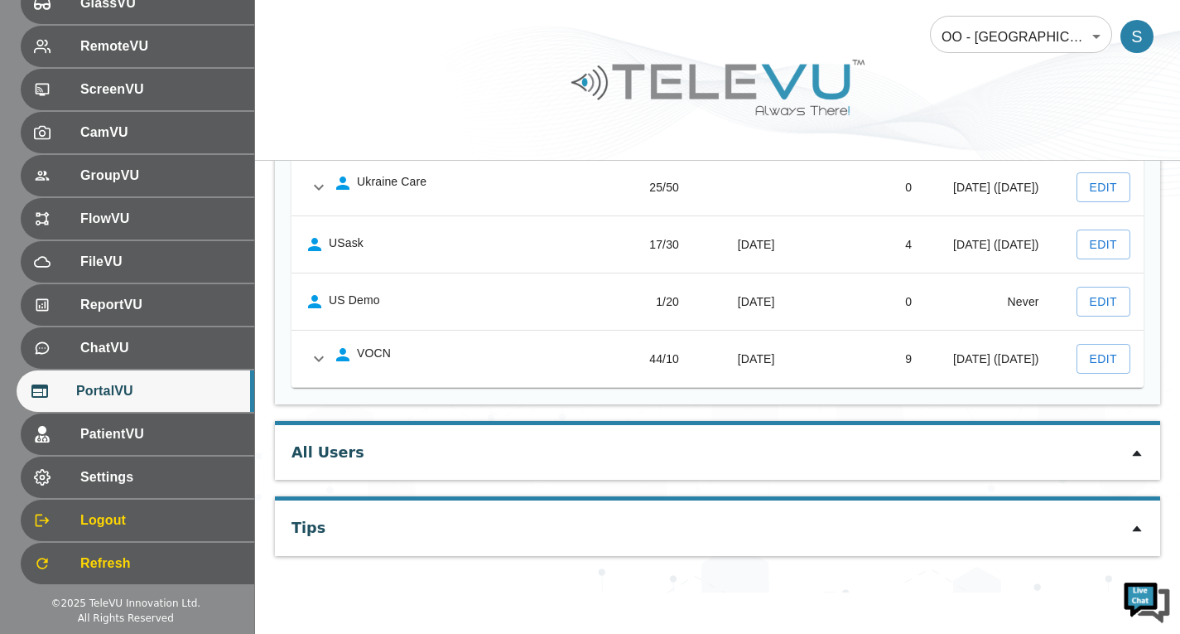
click at [1132, 455] on icon at bounding box center [1136, 452] width 13 height 13
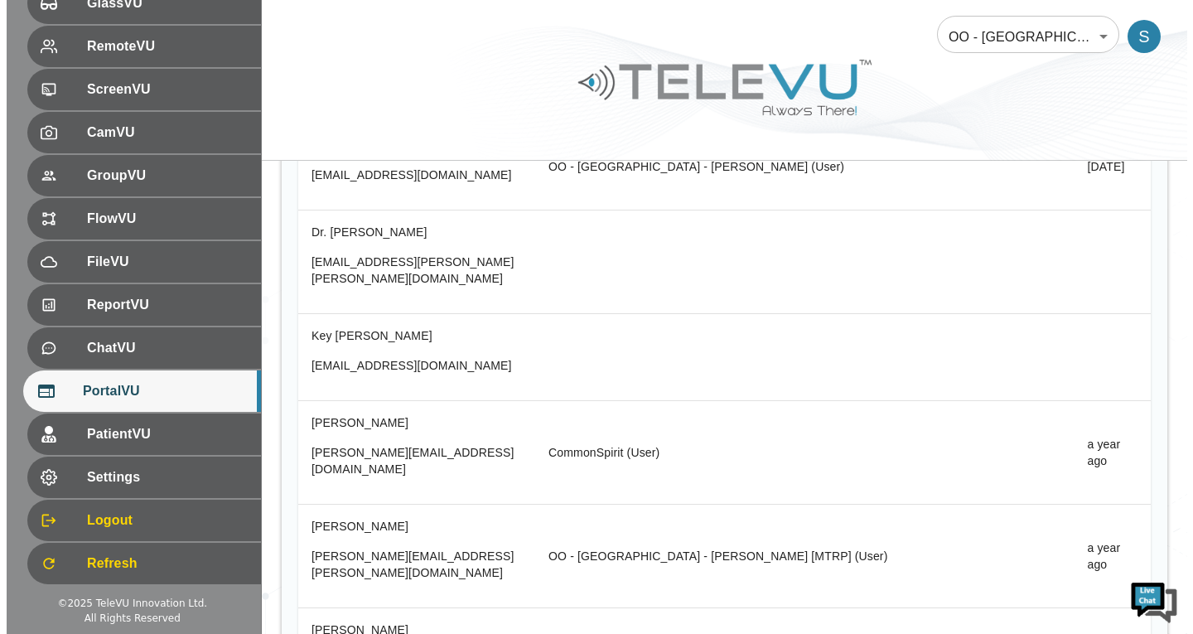
scroll to position [10118, 0]
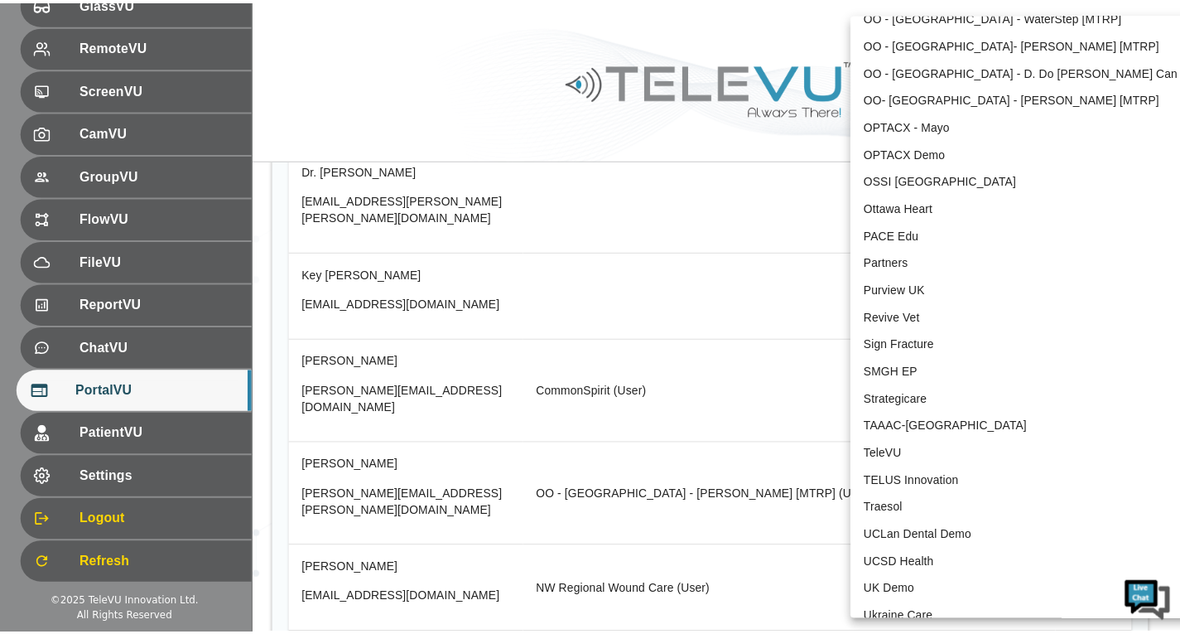
scroll to position [3478, 0]
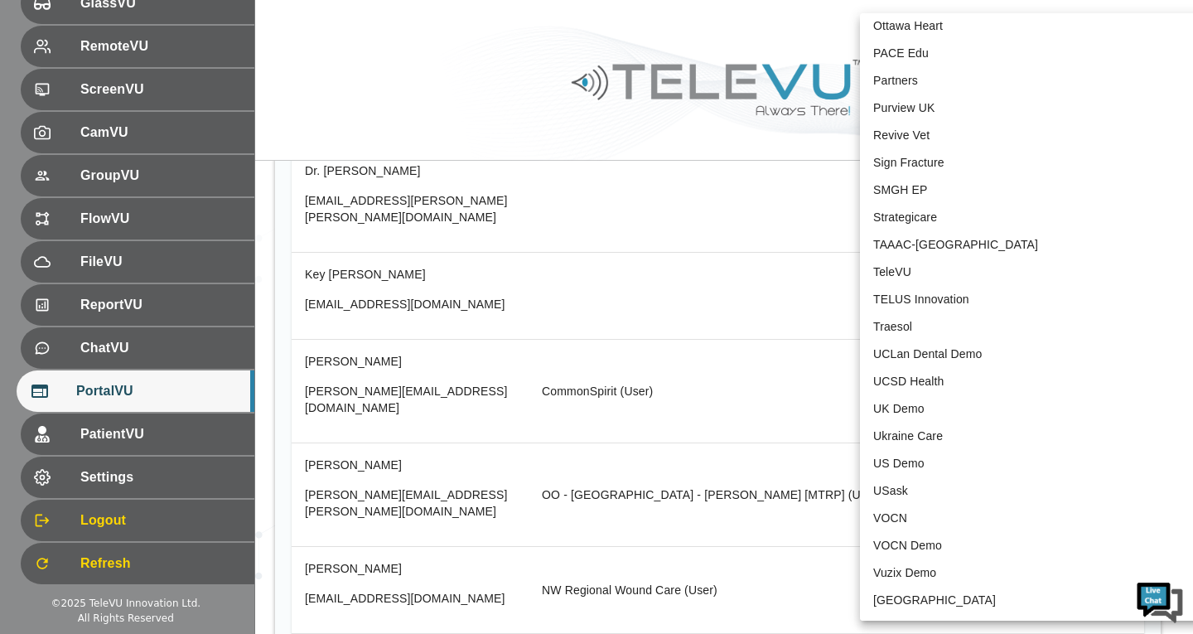
drag, startPoint x: 914, startPoint y: 265, endPoint x: 643, endPoint y: 349, distance: 283.4
click at [914, 265] on li "TeleVU" at bounding box center [1032, 271] width 344 height 27
type input "1"
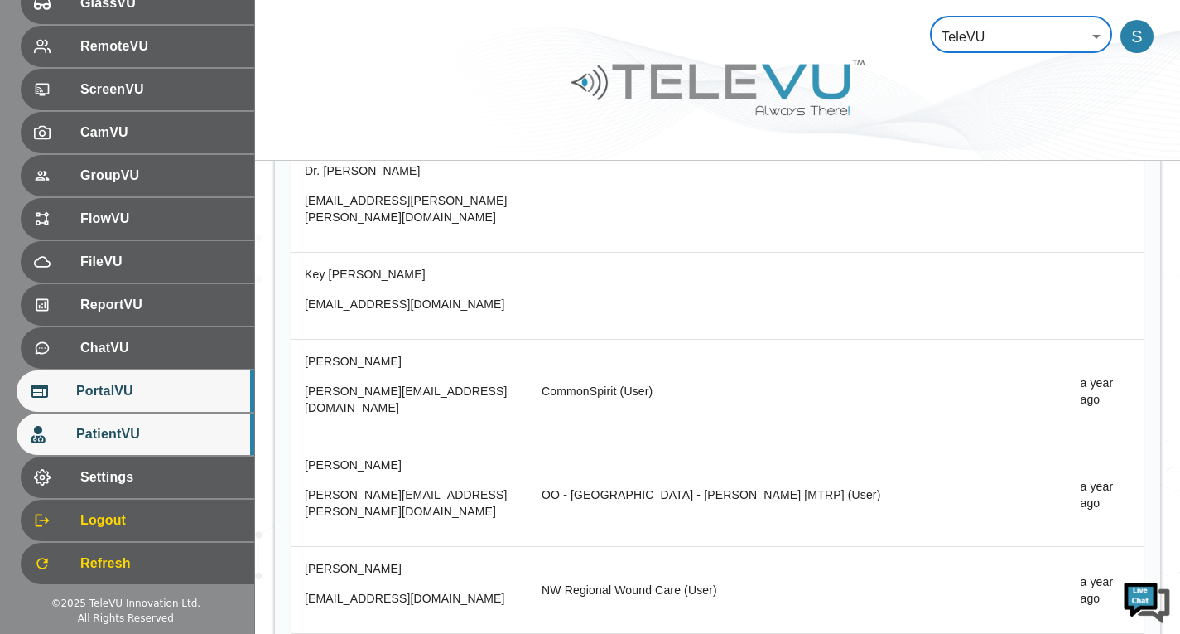
click at [195, 434] on span "PatientVU" at bounding box center [158, 434] width 165 height 20
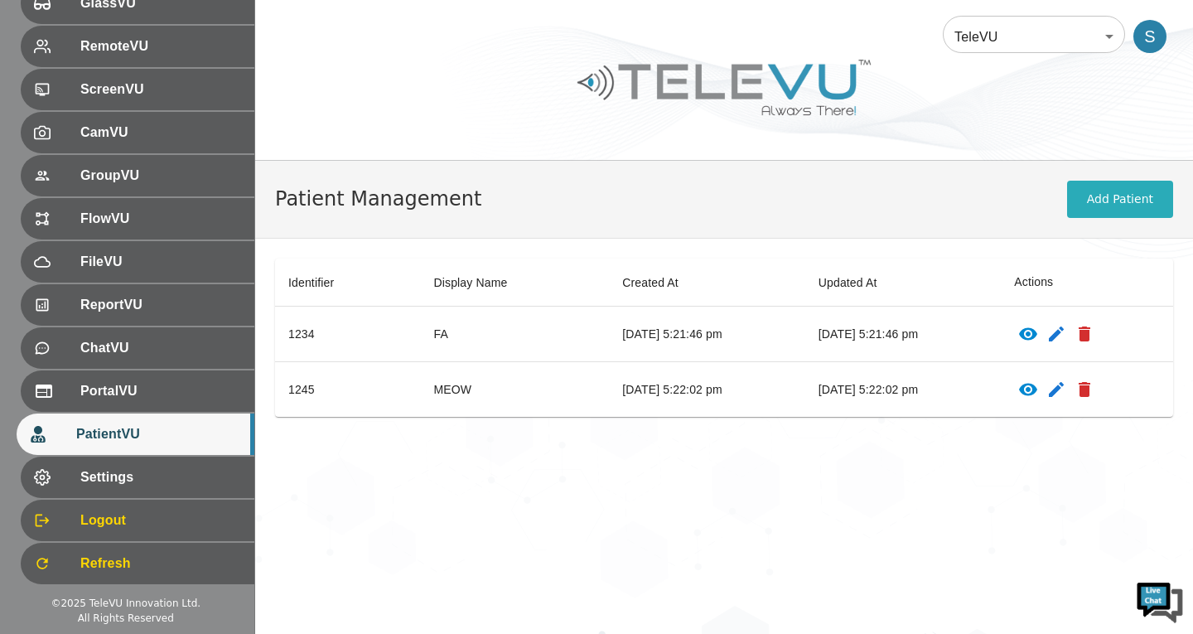
click at [1038, 329] on icon "patients table" at bounding box center [1028, 334] width 20 height 20
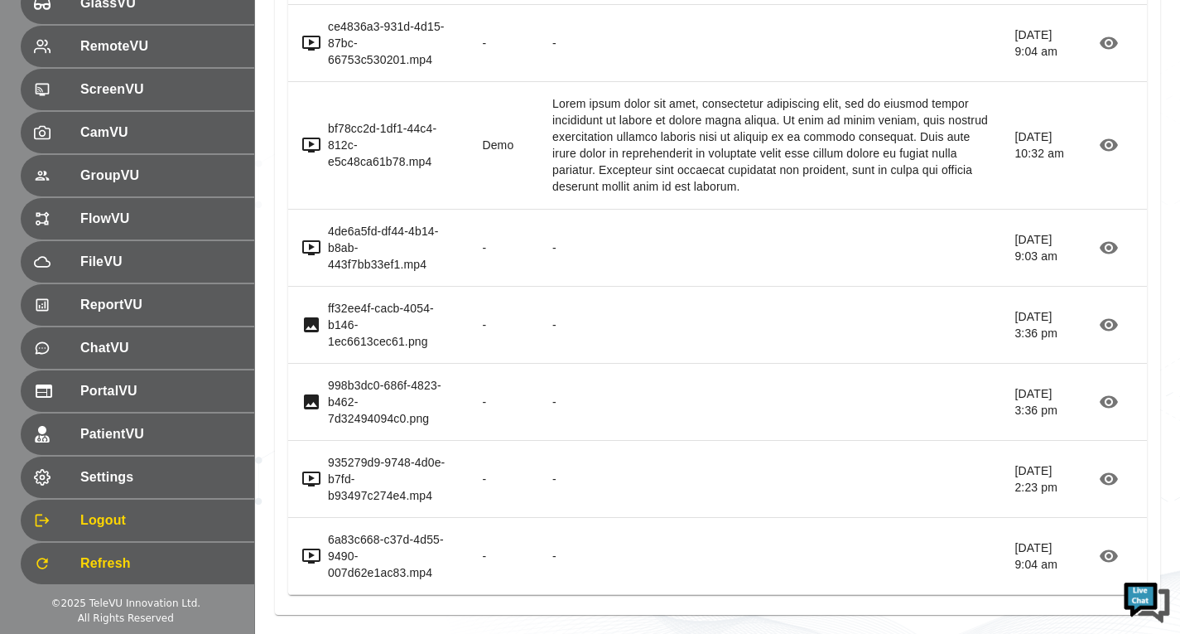
scroll to position [354, 0]
click at [1100, 552] on icon "button" at bounding box center [1109, 556] width 20 height 20
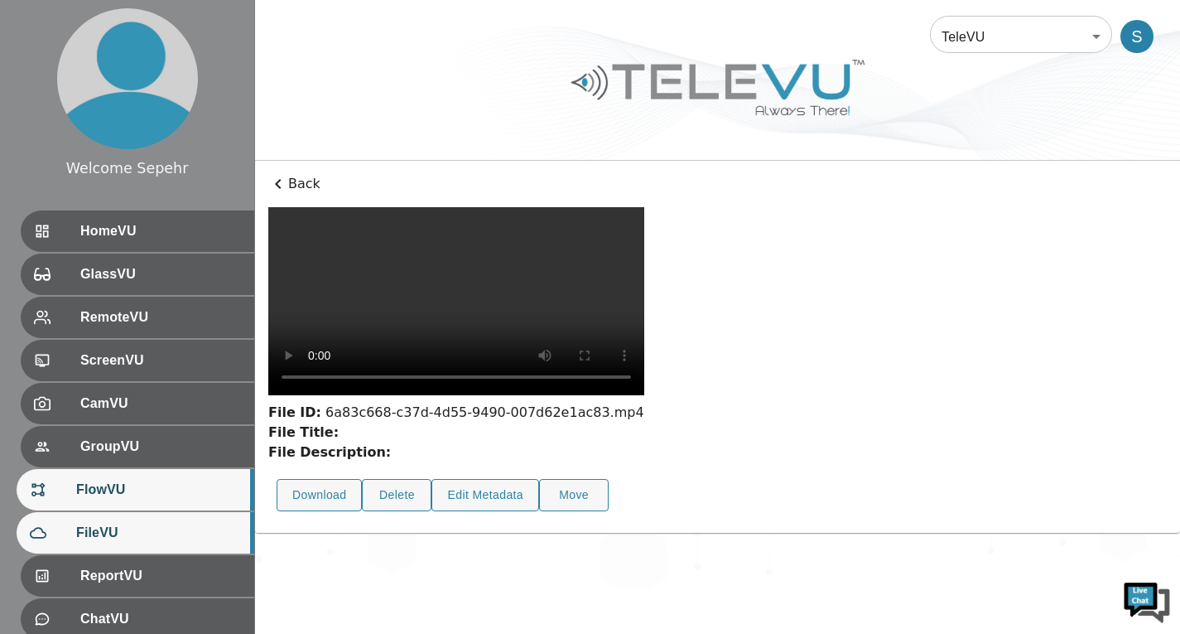
click at [104, 494] on span "FlowVU" at bounding box center [158, 489] width 165 height 20
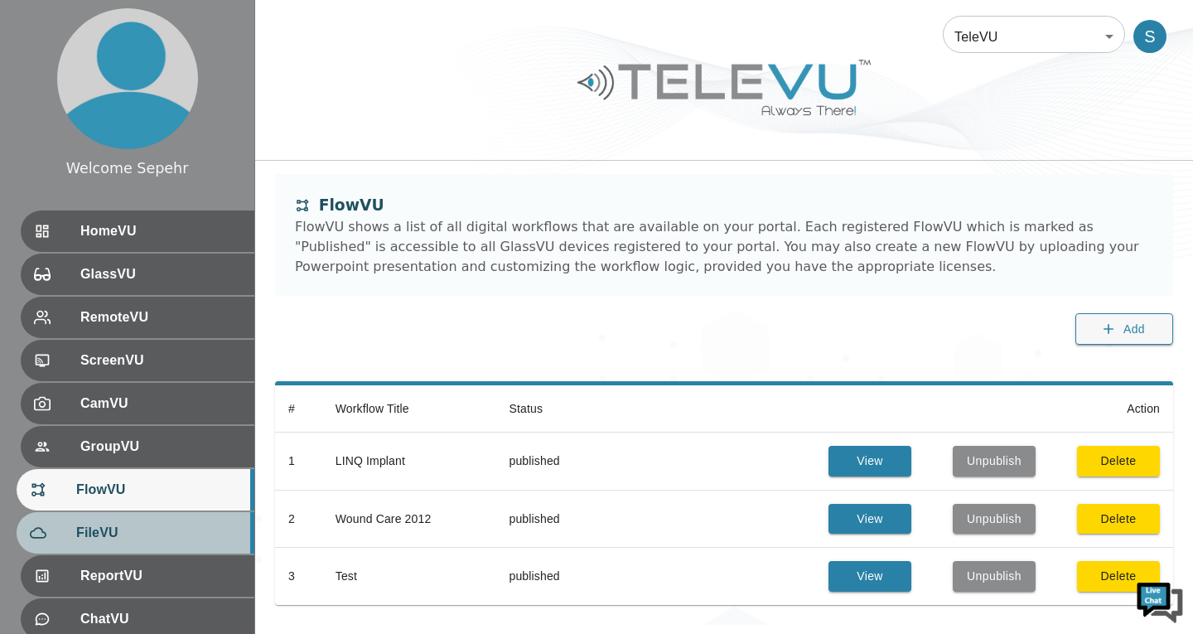
click at [118, 525] on span "FileVU" at bounding box center [158, 533] width 165 height 20
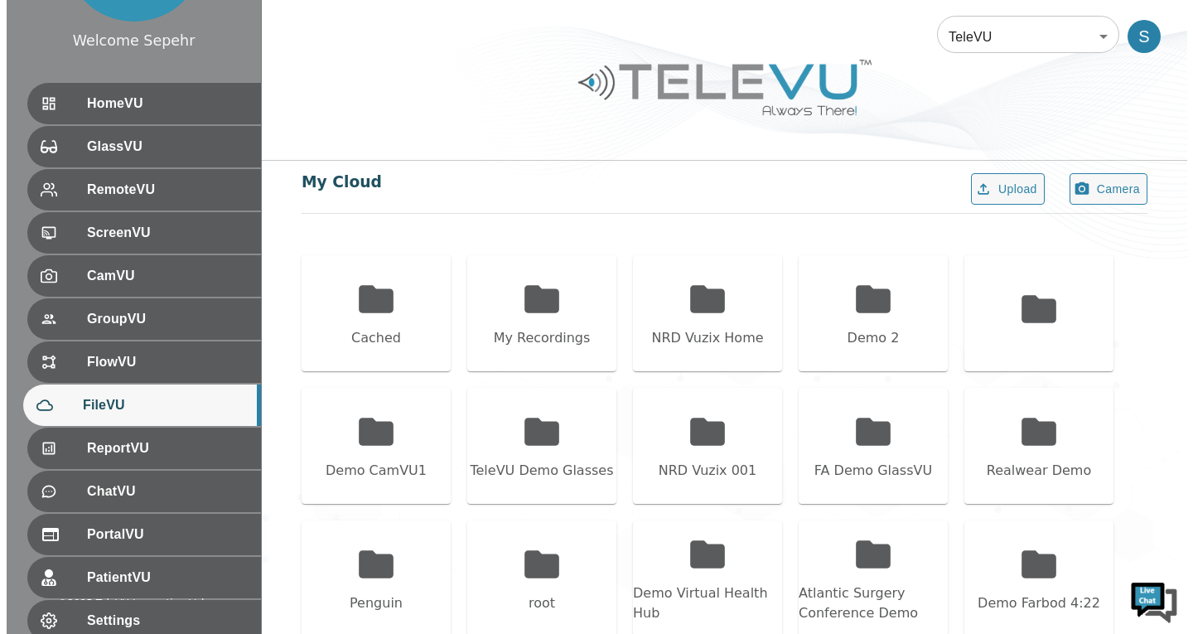
scroll to position [248, 0]
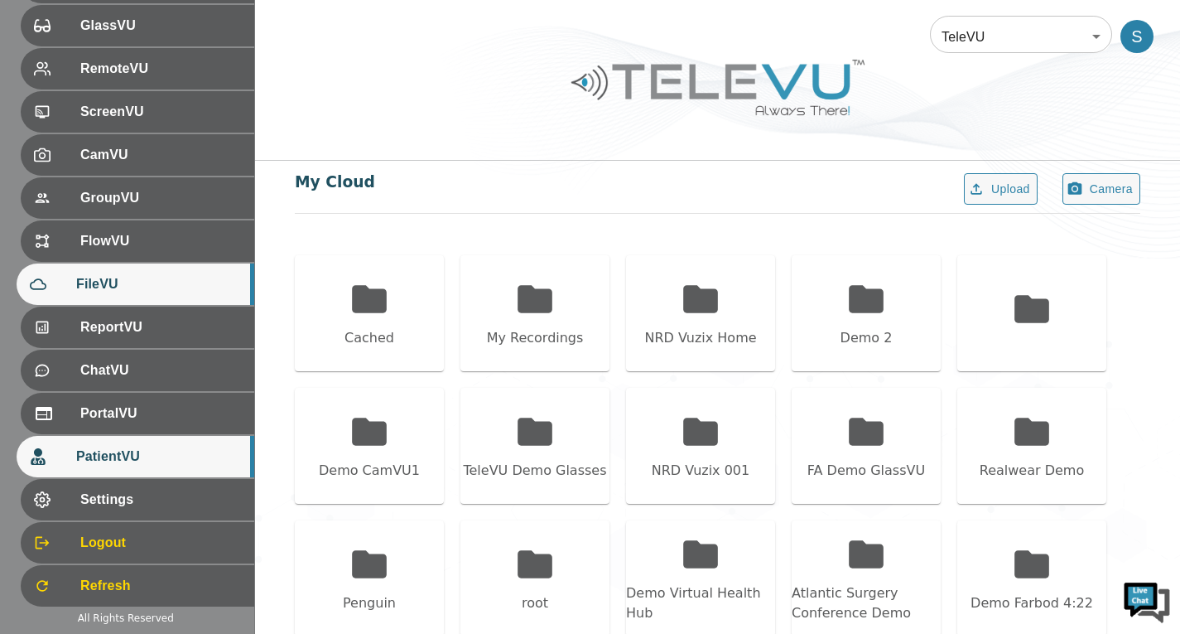
click at [127, 476] on div "PatientVU" at bounding box center [136, 456] width 238 height 41
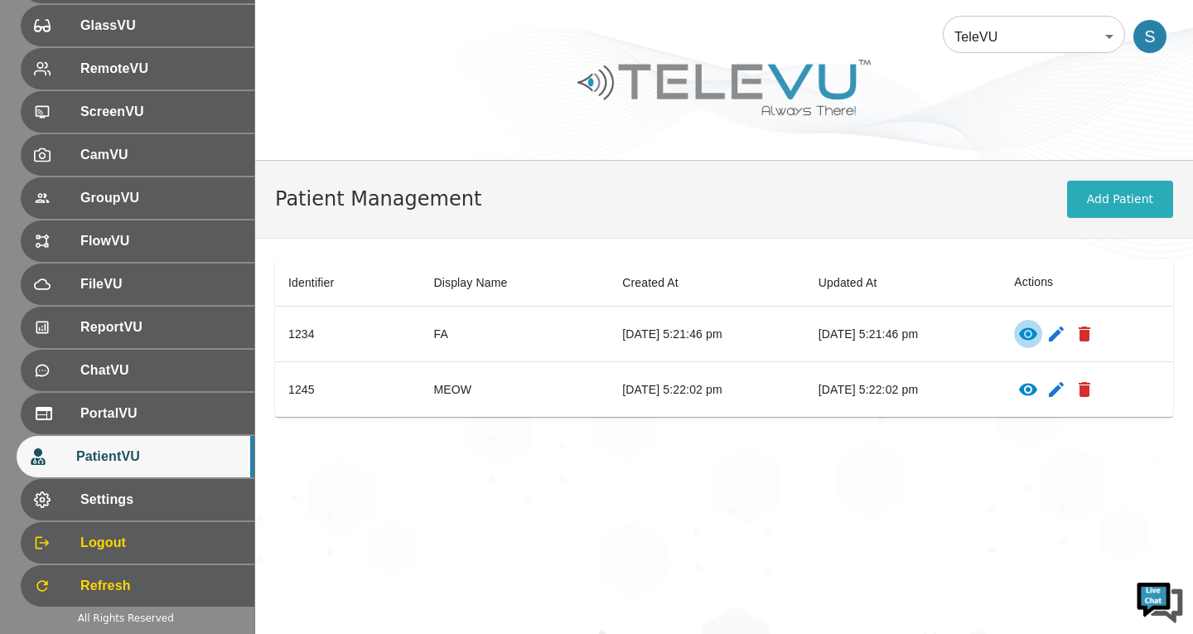
click at [1038, 335] on icon "patients table" at bounding box center [1028, 334] width 20 height 20
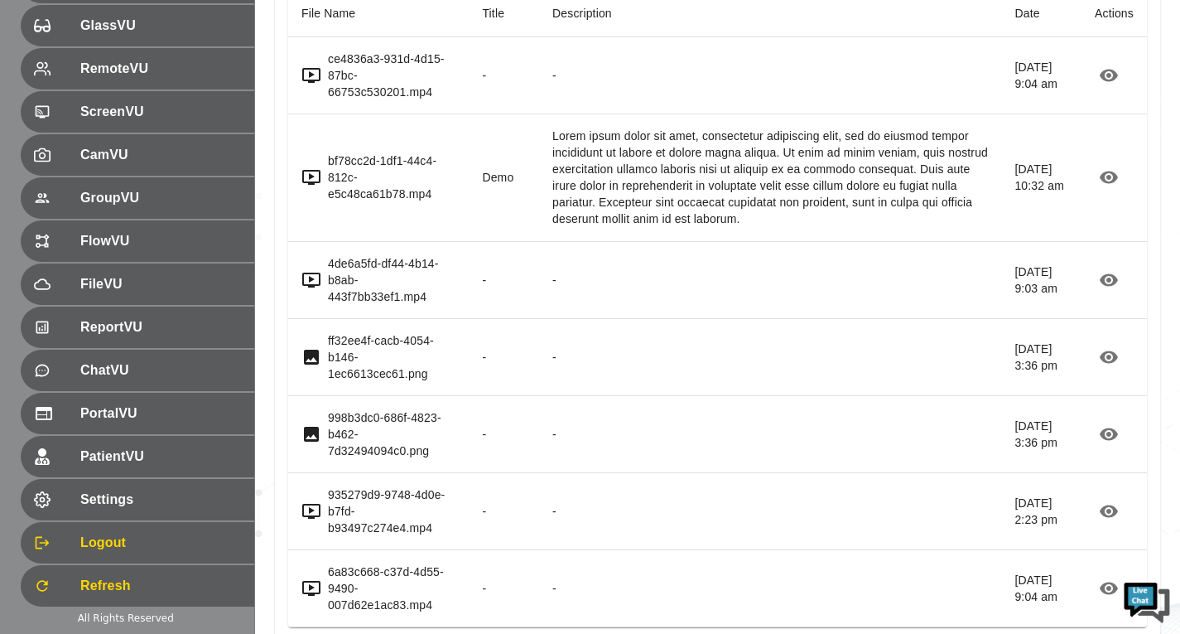
scroll to position [331, 0]
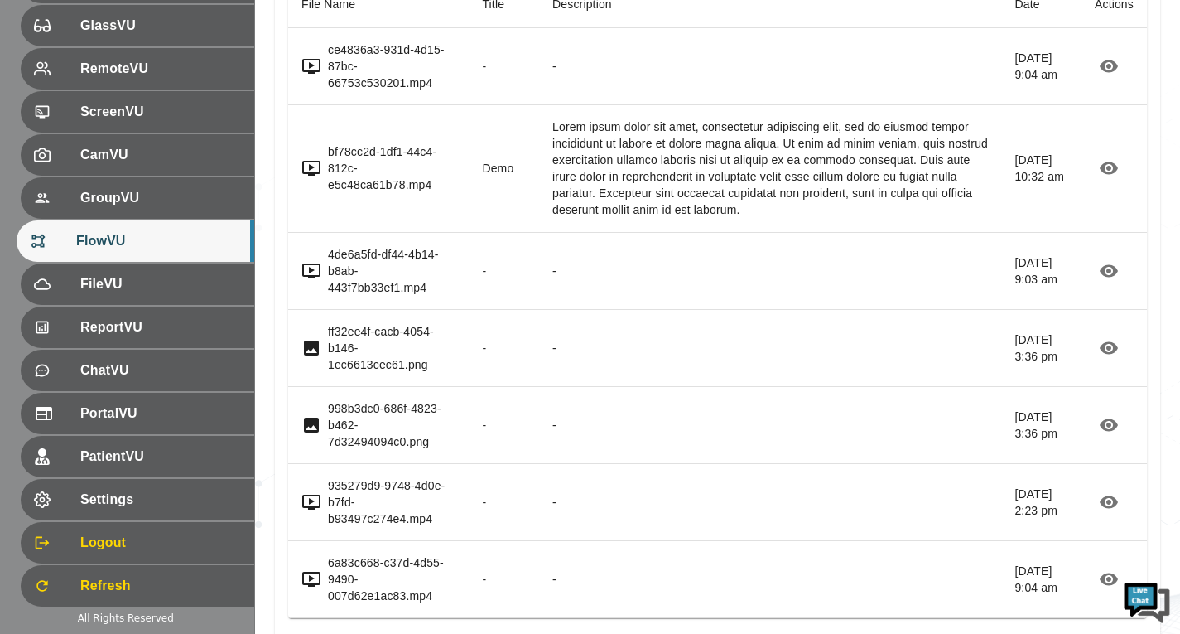
click at [160, 240] on span "FlowVU" at bounding box center [158, 241] width 165 height 20
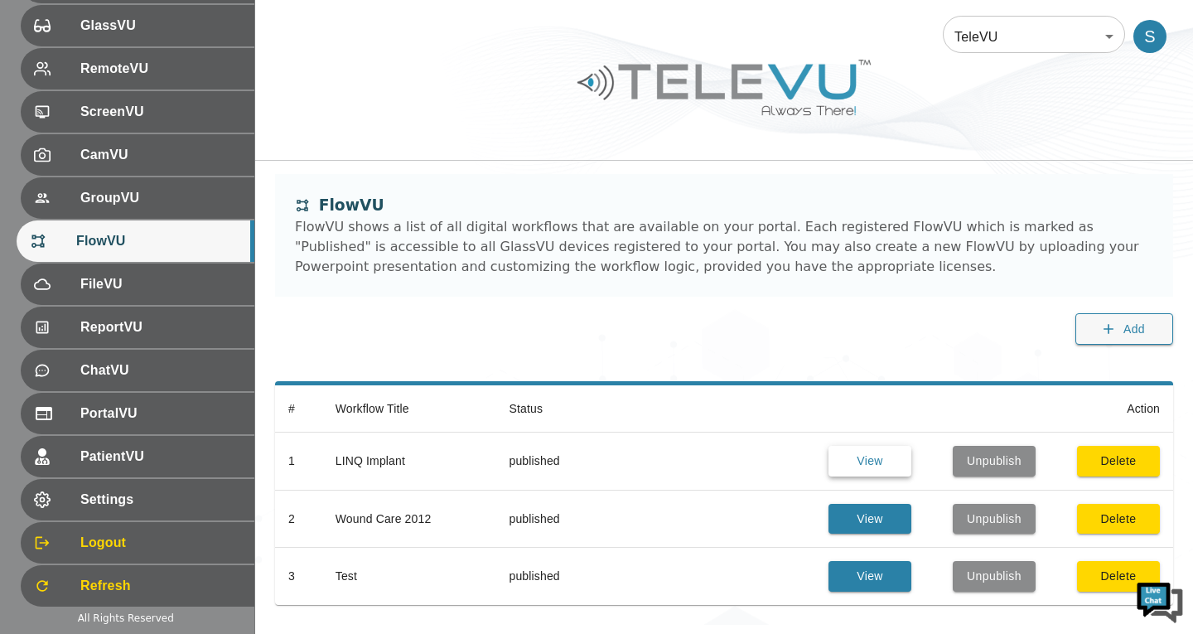
click at [892, 459] on button "View" at bounding box center [869, 461] width 83 height 31
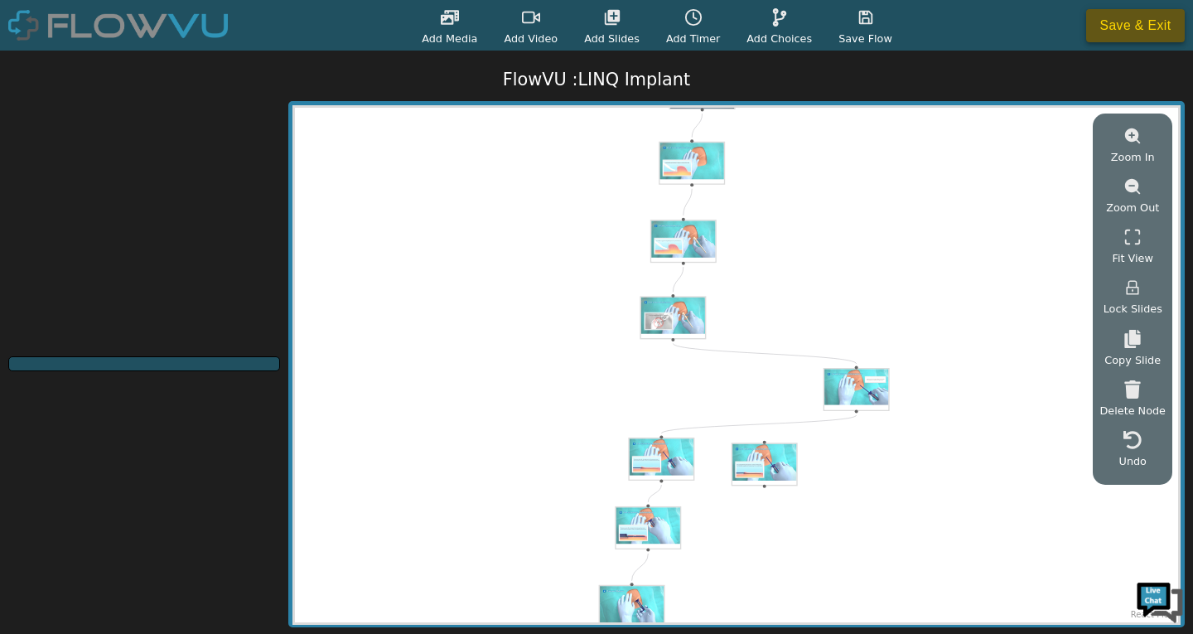
click at [1096, 39] on button "Save & Exit" at bounding box center [1135, 25] width 99 height 33
